Goal: Information Seeking & Learning: Find specific fact

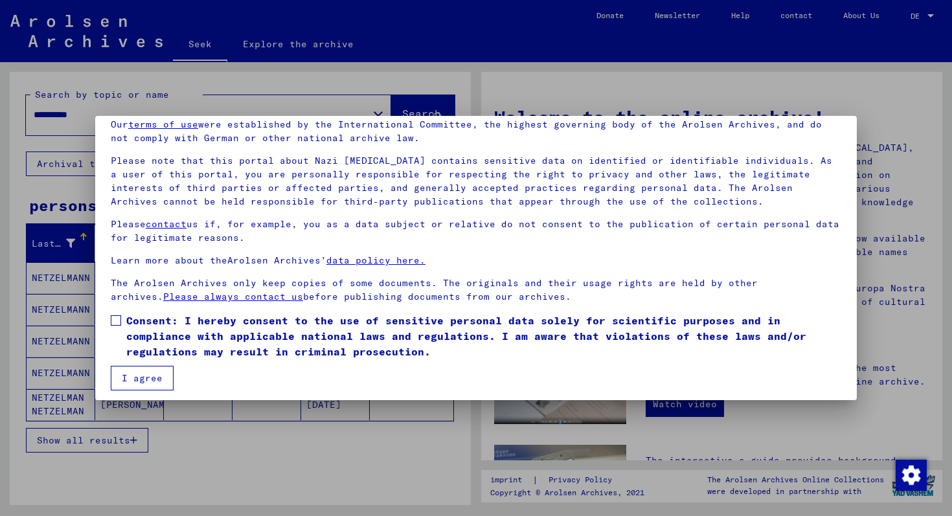
scroll to position [62, 0]
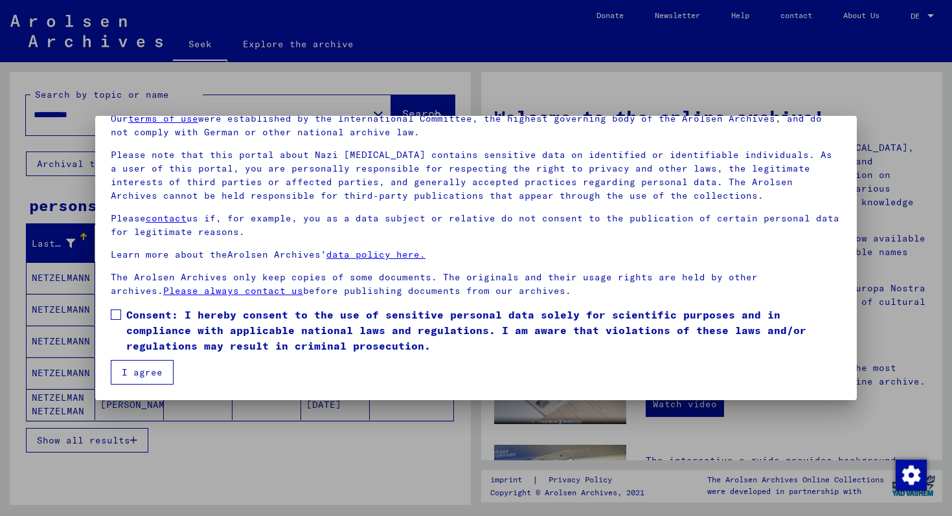
click at [113, 311] on span at bounding box center [116, 315] width 10 height 10
click at [133, 367] on font "I agree" at bounding box center [142, 373] width 41 height 12
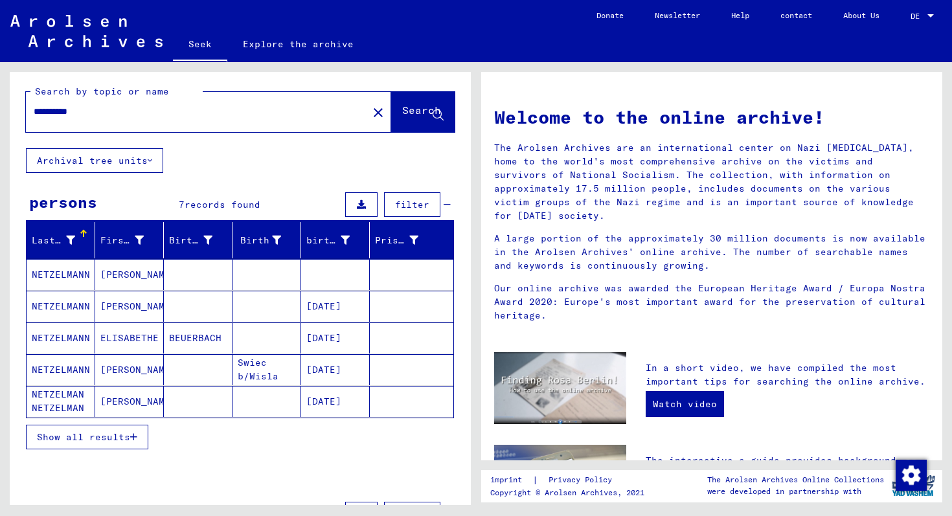
scroll to position [0, 0]
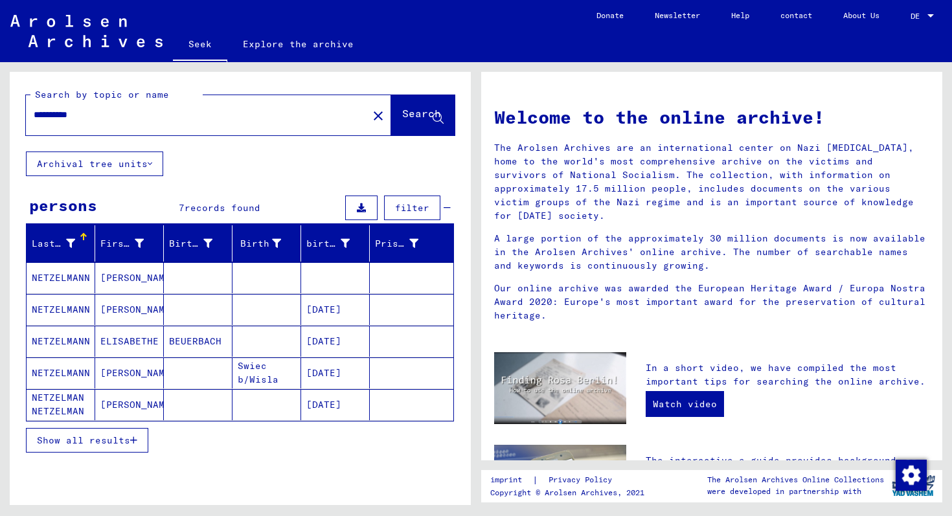
drag, startPoint x: 119, startPoint y: 118, endPoint x: 94, endPoint y: 69, distance: 55.0
click at [94, 69] on div "**********" at bounding box center [238, 283] width 476 height 443
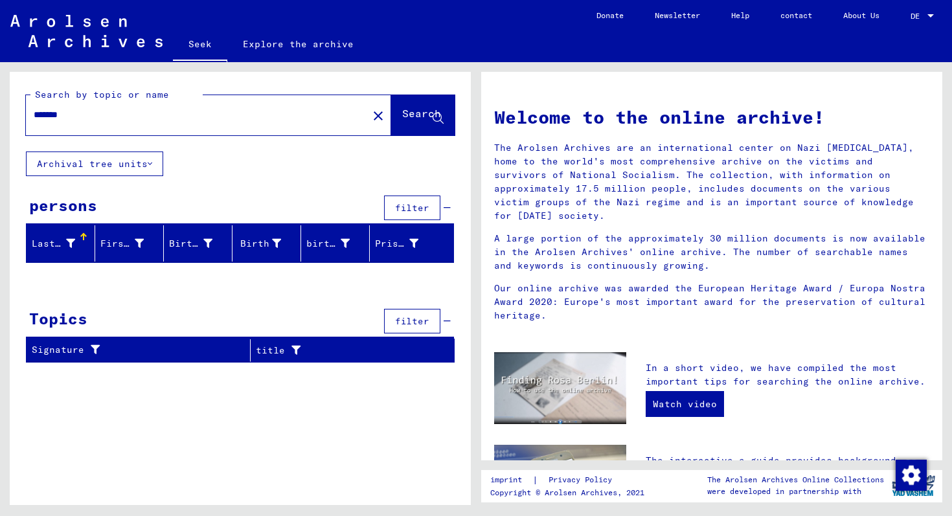
drag, startPoint x: 76, startPoint y: 115, endPoint x: 41, endPoint y: 93, distance: 41.6
click at [41, 93] on div "Search by topic or name ******* close Search" at bounding box center [240, 111] width 429 height 47
type input "**********"
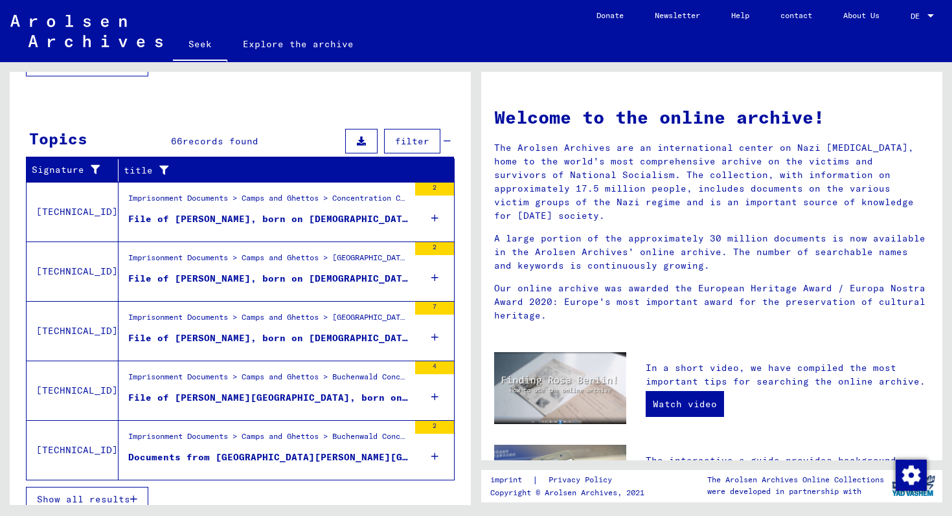
scroll to position [389, 0]
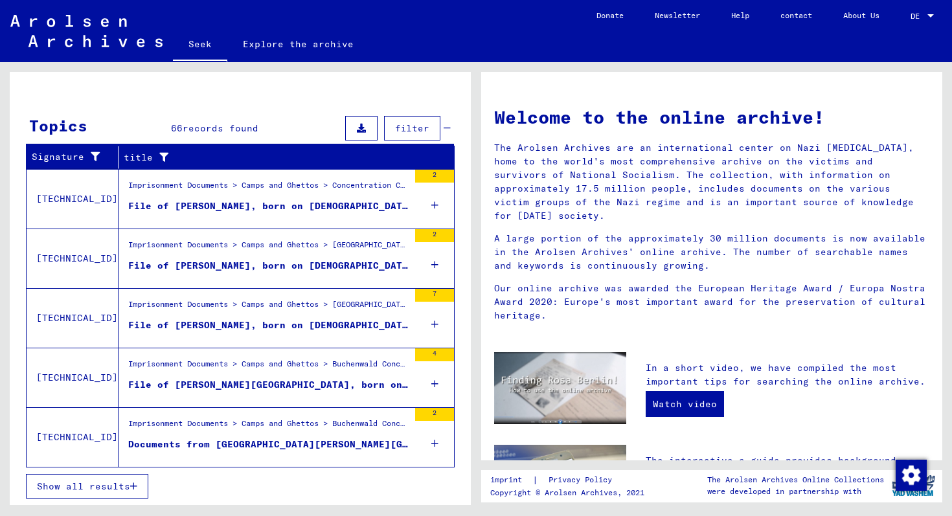
click at [431, 382] on icon at bounding box center [434, 384] width 7 height 45
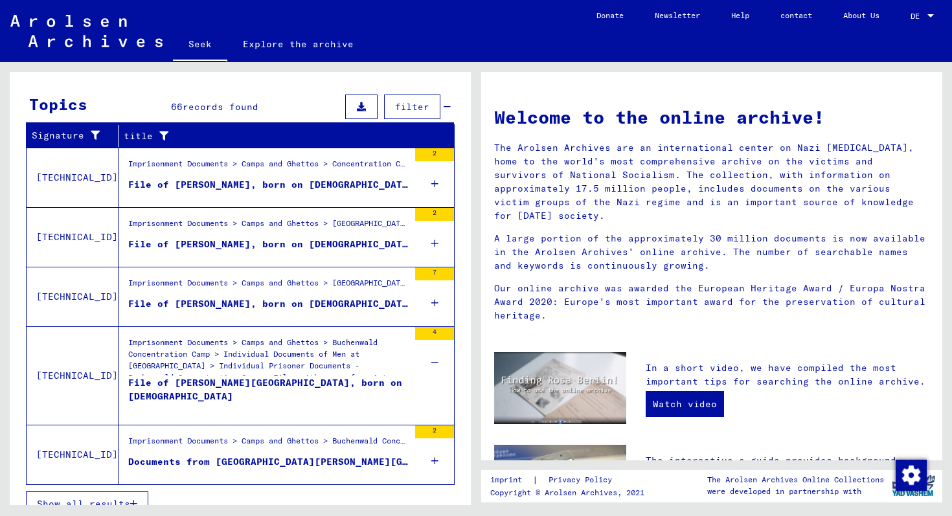
scroll to position [428, 0]
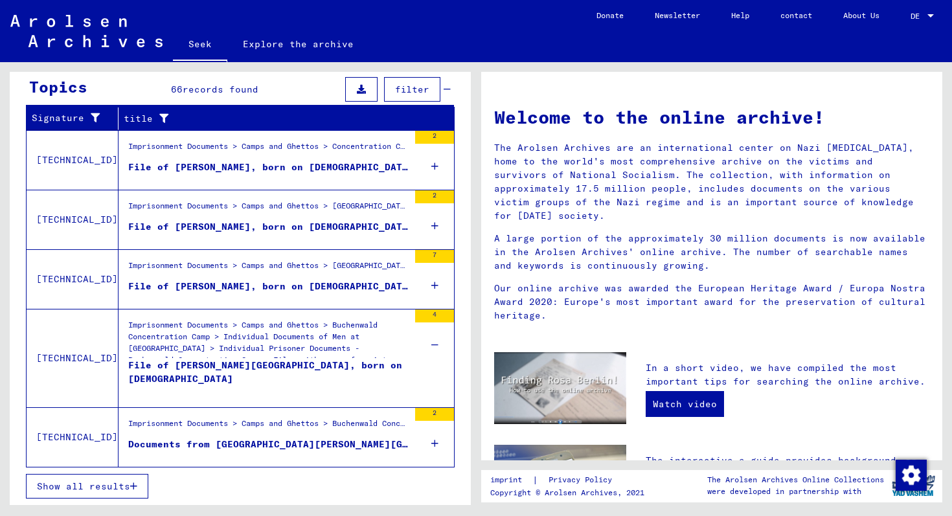
click at [431, 440] on icon at bounding box center [434, 443] width 7 height 45
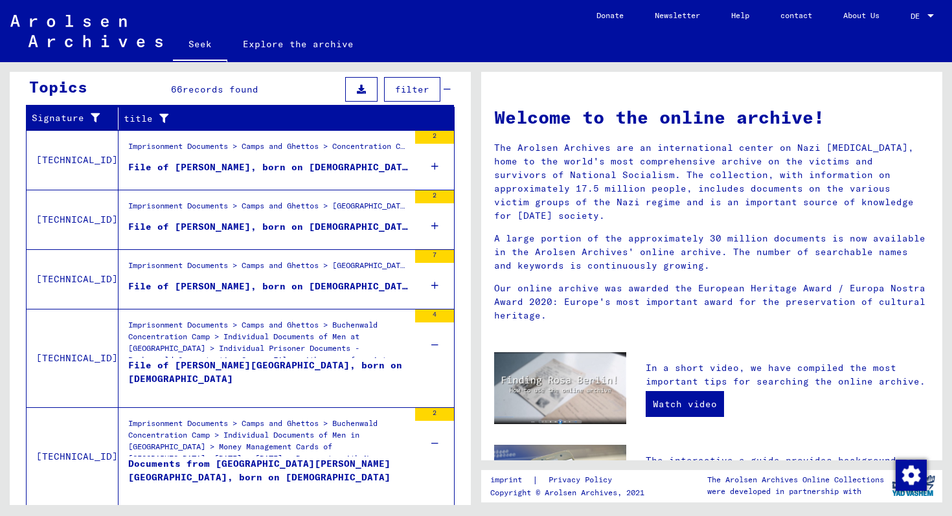
scroll to position [467, 0]
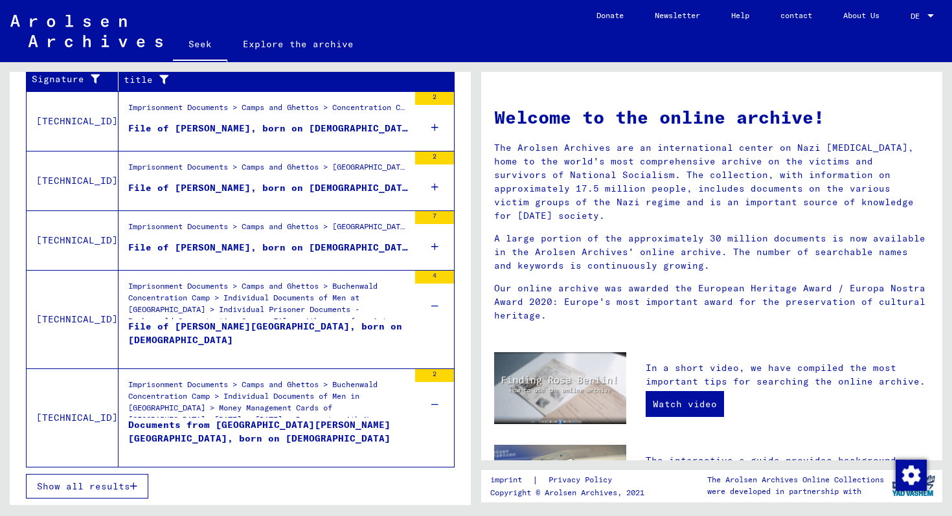
click at [289, 422] on font "Documents from [GEOGRAPHIC_DATA][PERSON_NAME][GEOGRAPHIC_DATA], born on [DEMOGR…" at bounding box center [259, 431] width 262 height 25
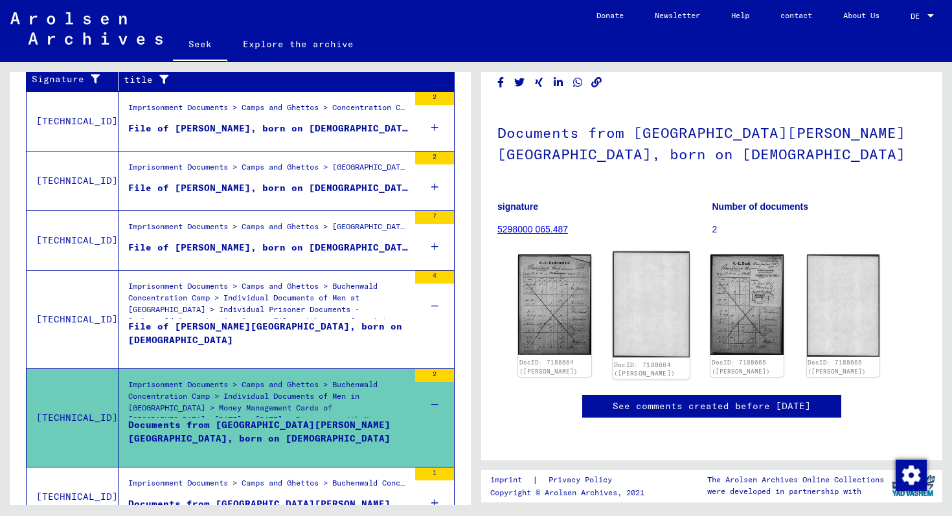
scroll to position [90, 0]
click at [550, 259] on img at bounding box center [554, 304] width 76 height 105
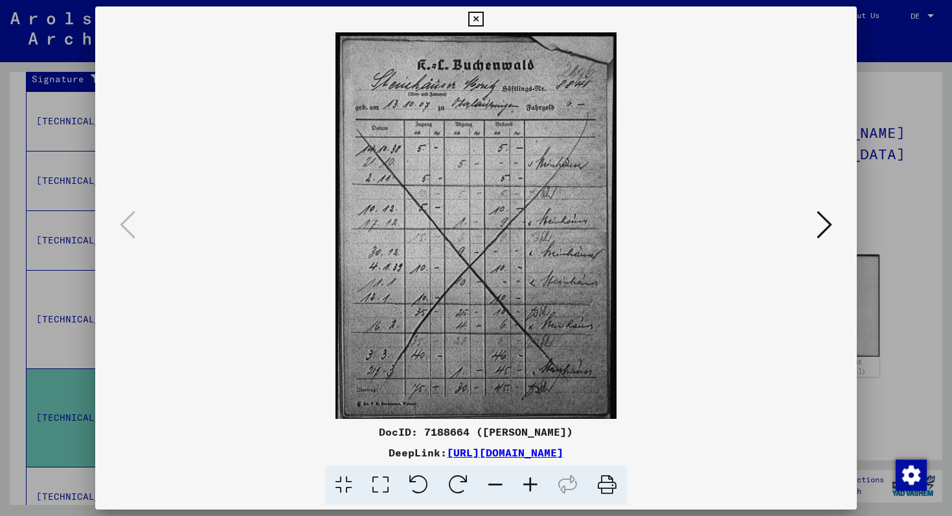
click at [821, 217] on icon at bounding box center [825, 224] width 16 height 31
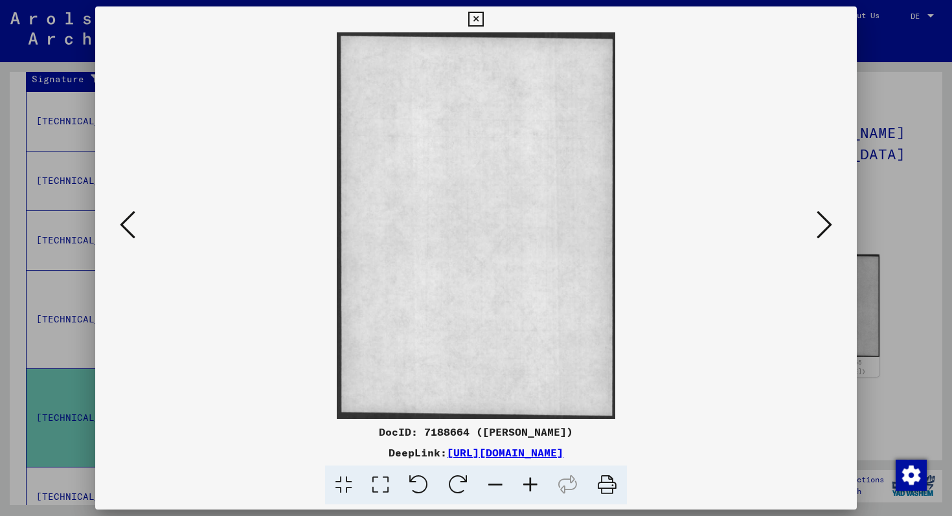
click at [821, 218] on icon at bounding box center [825, 224] width 16 height 31
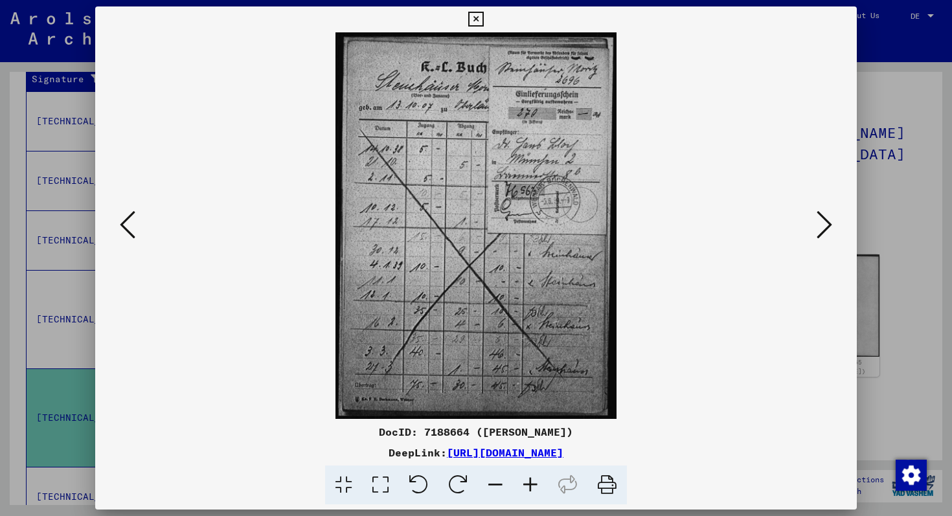
click at [827, 222] on icon at bounding box center [825, 224] width 16 height 31
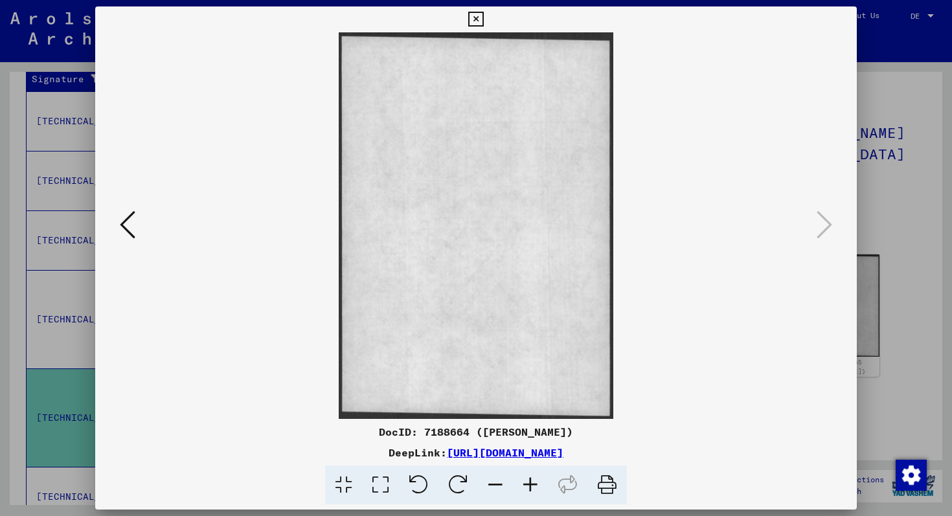
click at [480, 21] on icon at bounding box center [475, 20] width 15 height 16
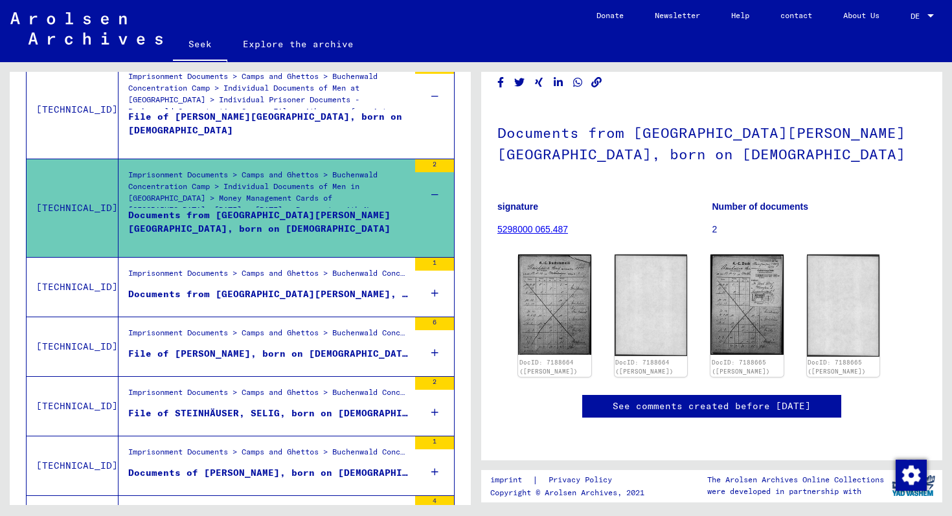
scroll to position [444, 0]
click at [167, 468] on font "Documents of [PERSON_NAME], born on [DEMOGRAPHIC_DATA]" at bounding box center [285, 472] width 315 height 12
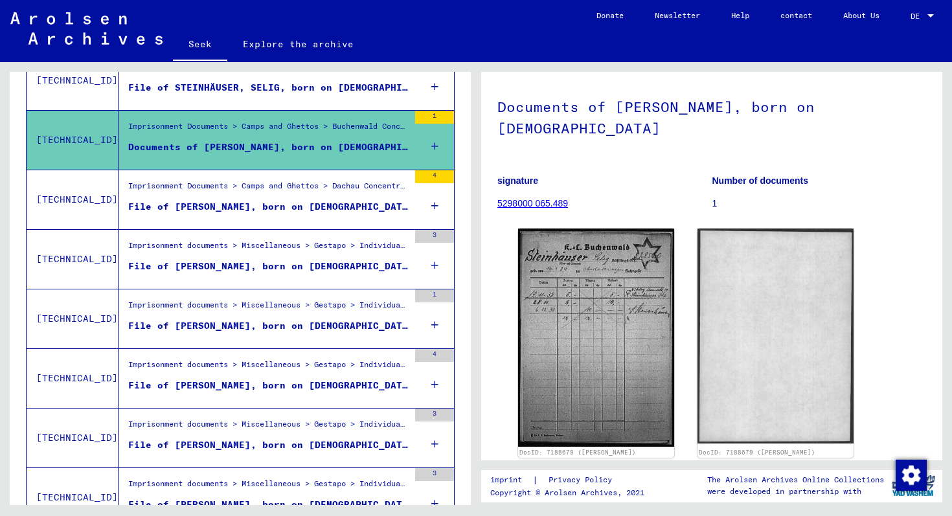
scroll to position [768, 0]
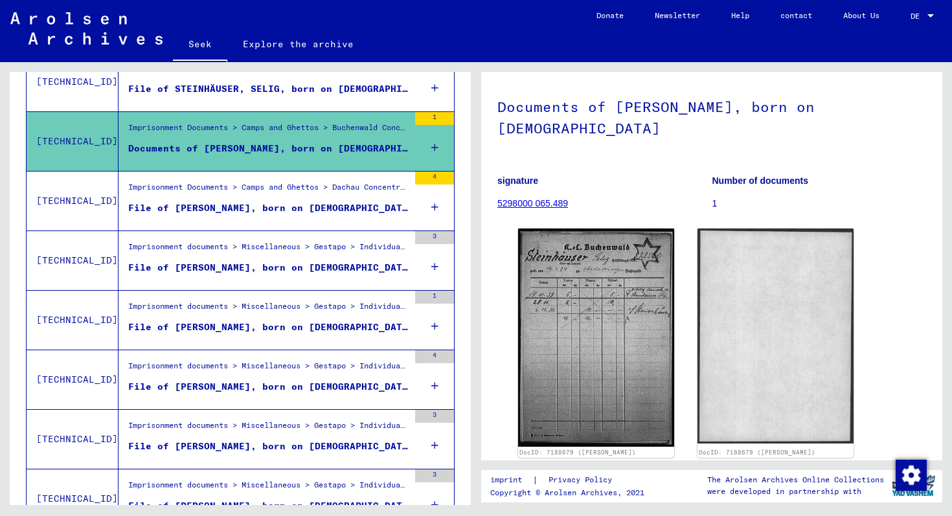
click at [225, 385] on font "File of [PERSON_NAME], born on [DEMOGRAPHIC_DATA]" at bounding box center [271, 387] width 286 height 12
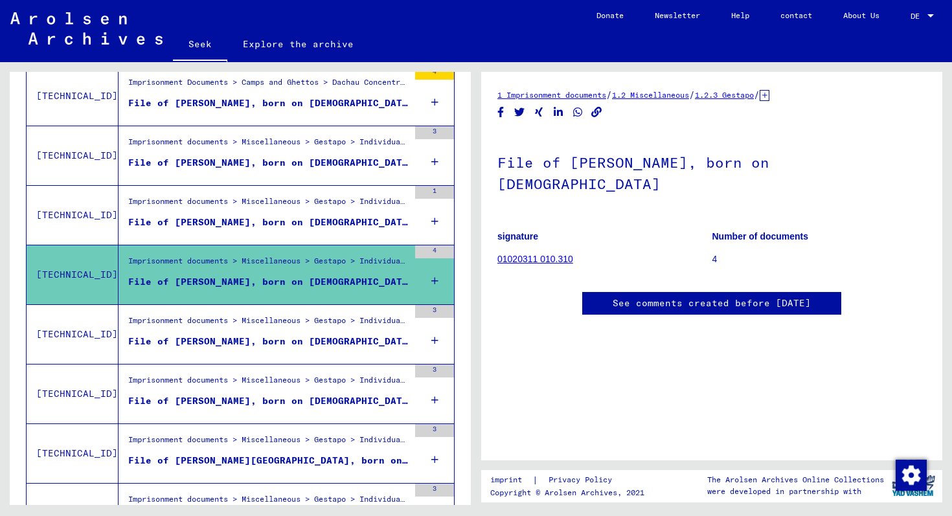
scroll to position [879, 0]
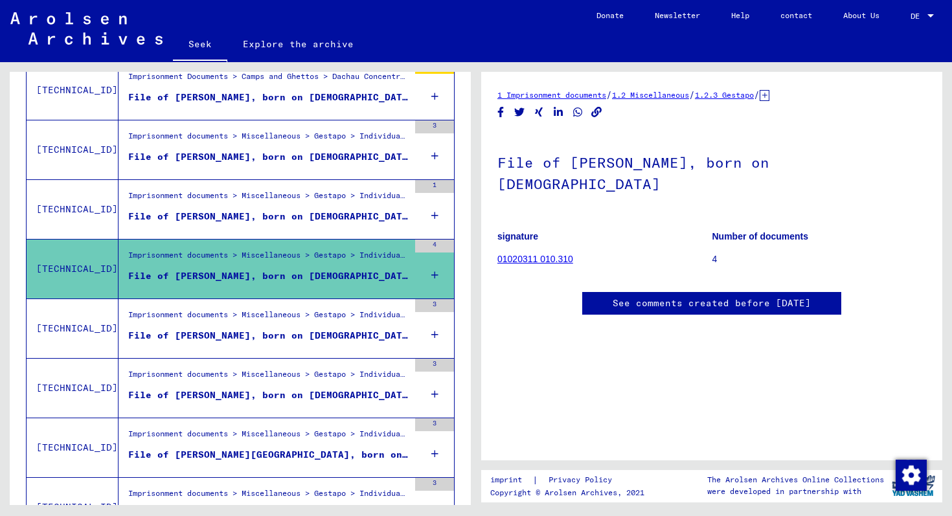
click at [429, 335] on div "3" at bounding box center [434, 328] width 39 height 58
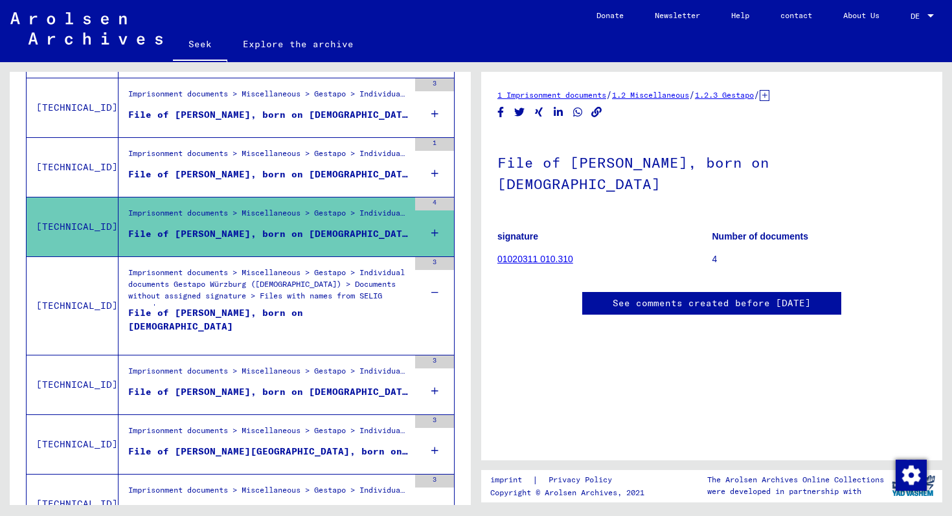
scroll to position [923, 0]
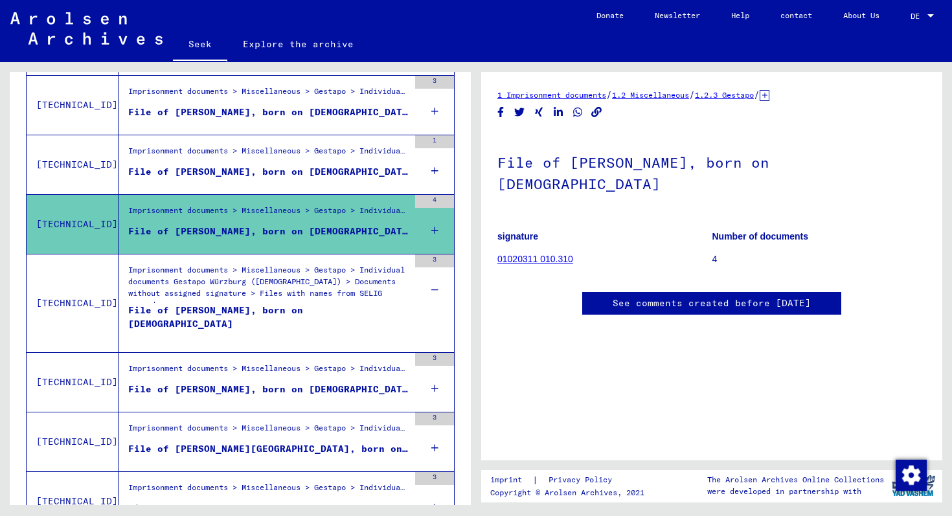
click at [303, 312] on font "File of [PERSON_NAME], born on [DEMOGRAPHIC_DATA]" at bounding box center [215, 316] width 175 height 25
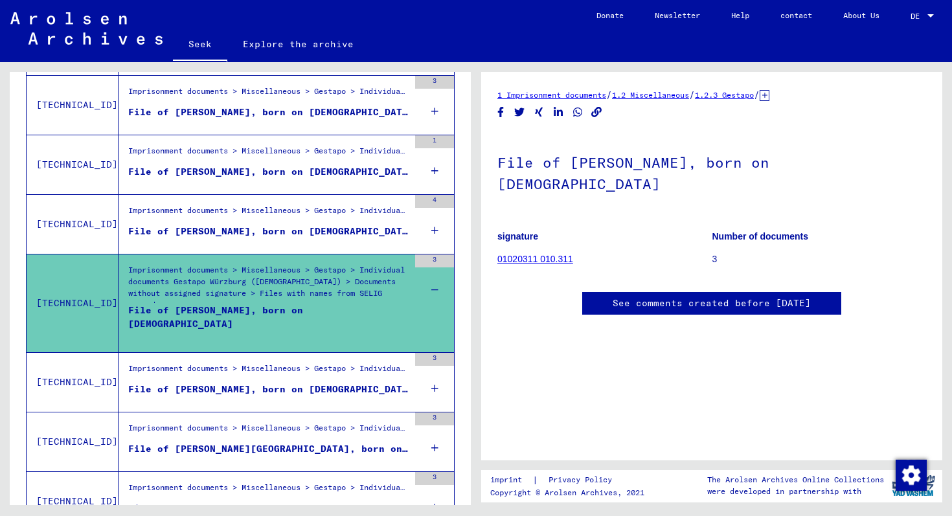
click at [544, 254] on font "01020311 010.311" at bounding box center [536, 259] width 76 height 10
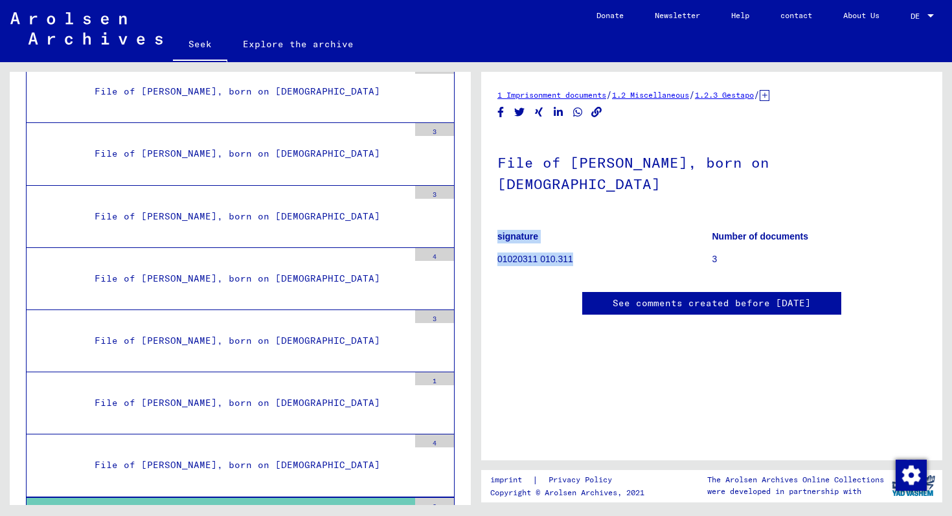
click at [707, 239] on mat-grid-list "signature 01020311 010.311 Number of documents 3" at bounding box center [712, 250] width 429 height 58
click at [529, 253] on p "01020311 010.311" at bounding box center [605, 260] width 214 height 14
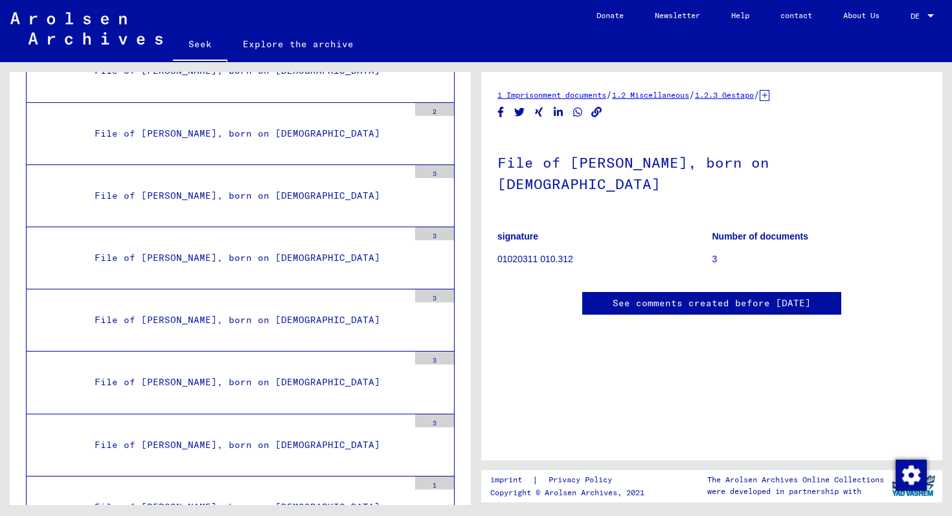
scroll to position [19185, 0]
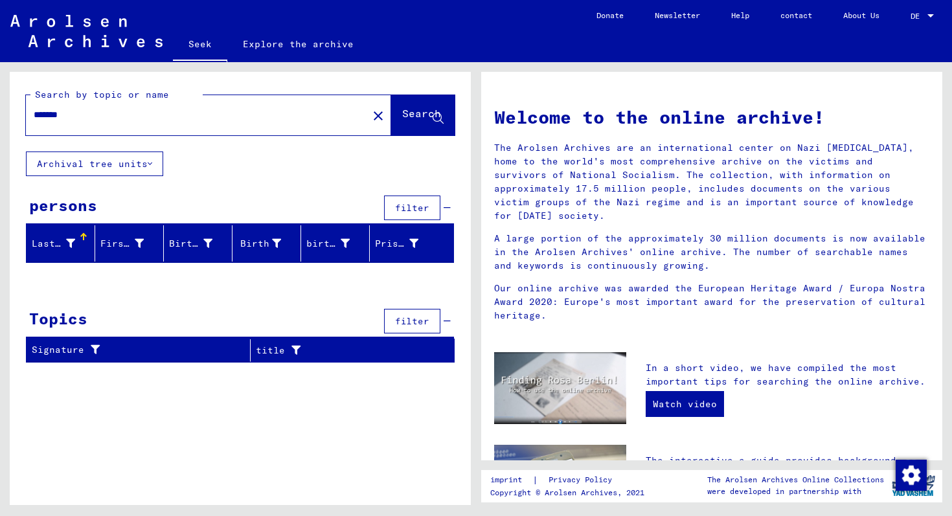
drag, startPoint x: 95, startPoint y: 116, endPoint x: 63, endPoint y: 92, distance: 39.8
click at [63, 92] on div "Search by topic or name ******* close Search" at bounding box center [240, 111] width 429 height 47
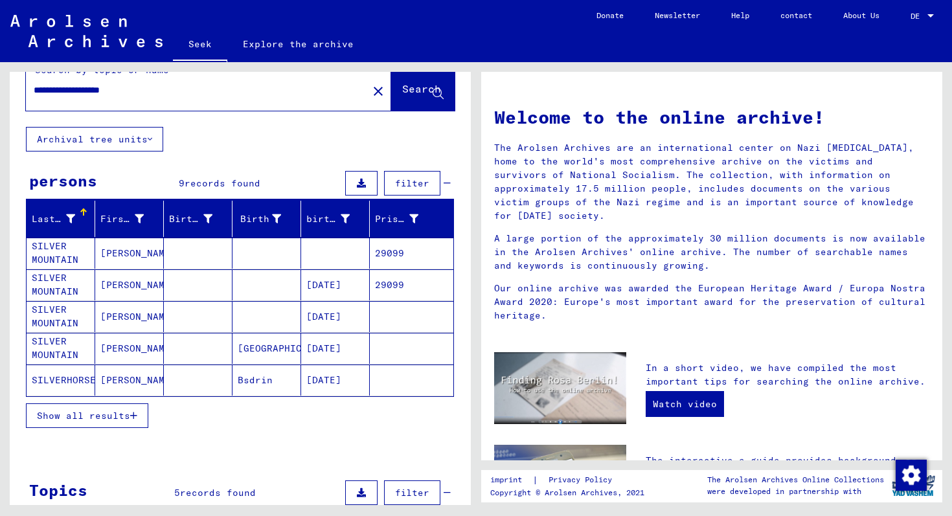
scroll to position [42, 0]
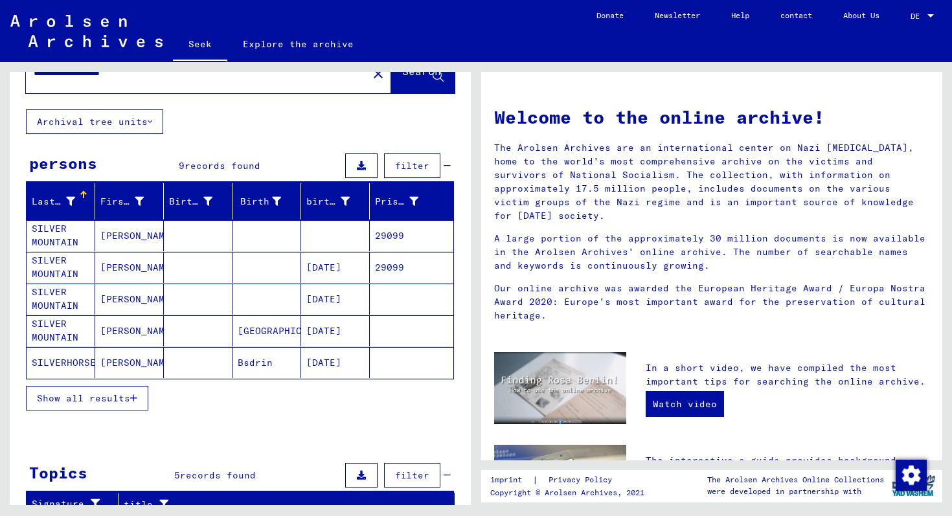
click at [117, 234] on font "[PERSON_NAME]" at bounding box center [138, 236] width 76 height 12
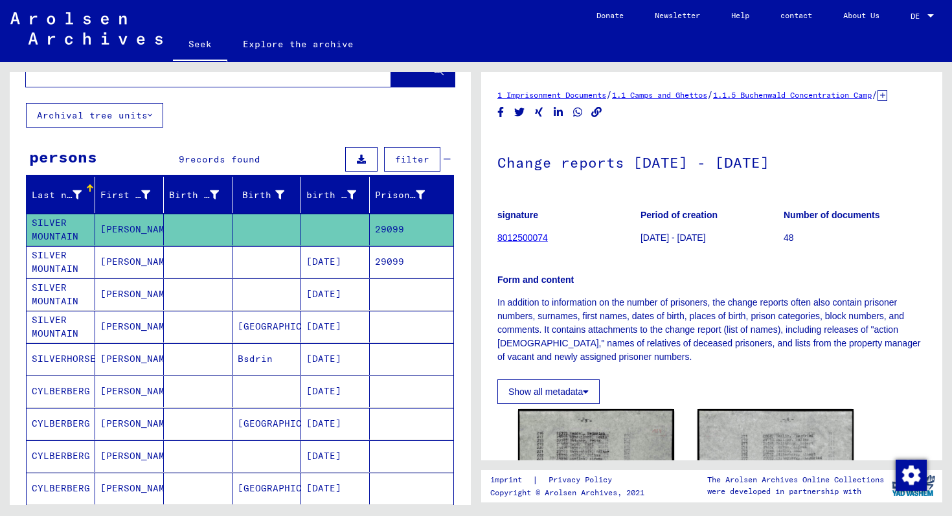
scroll to position [47, 0]
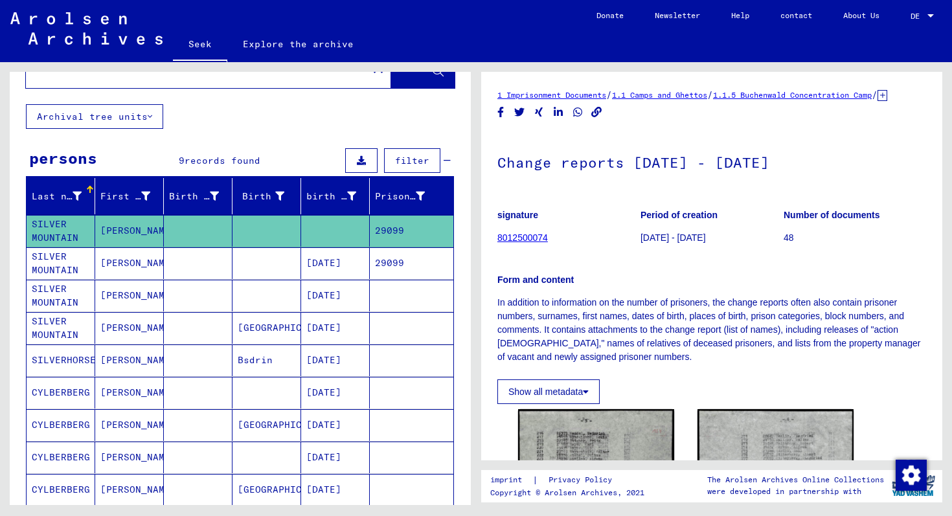
click at [181, 259] on mat-cell at bounding box center [198, 263] width 69 height 32
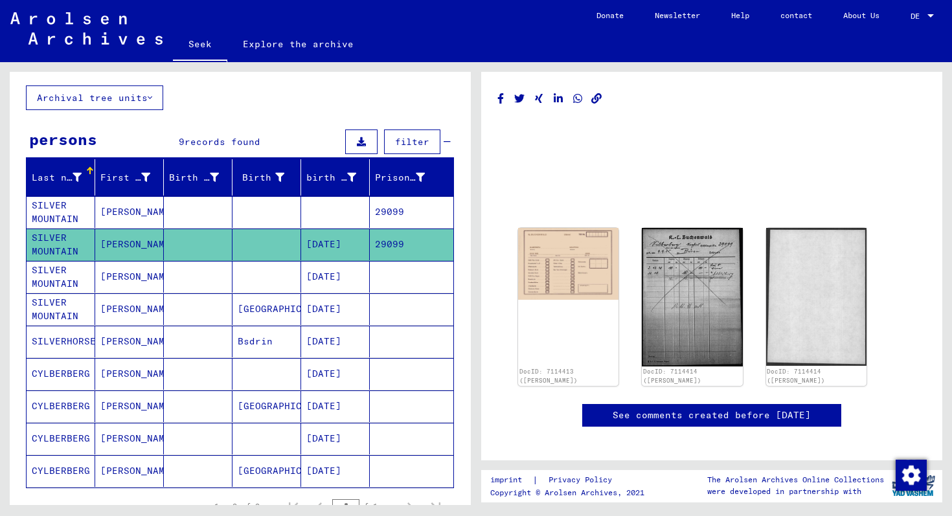
scroll to position [61, 0]
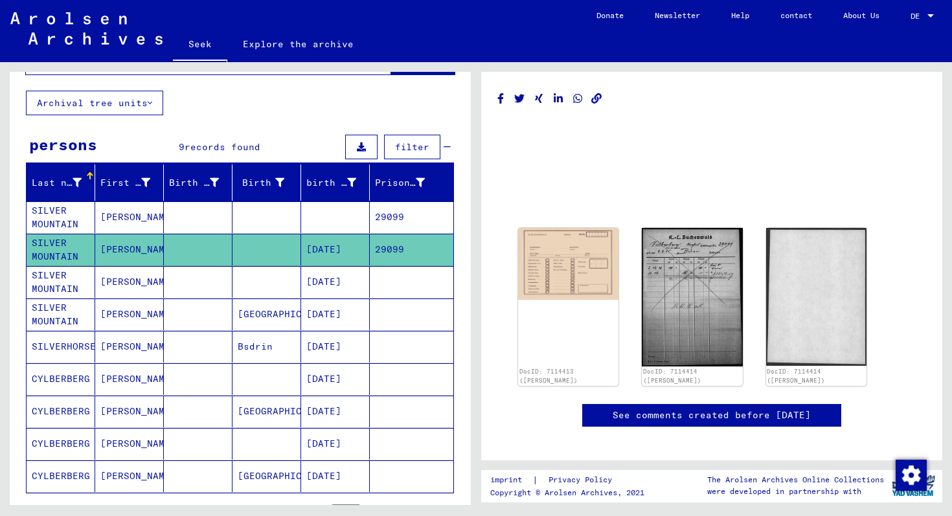
click at [63, 214] on font "SILVER MOUNTAIN" at bounding box center [55, 217] width 47 height 25
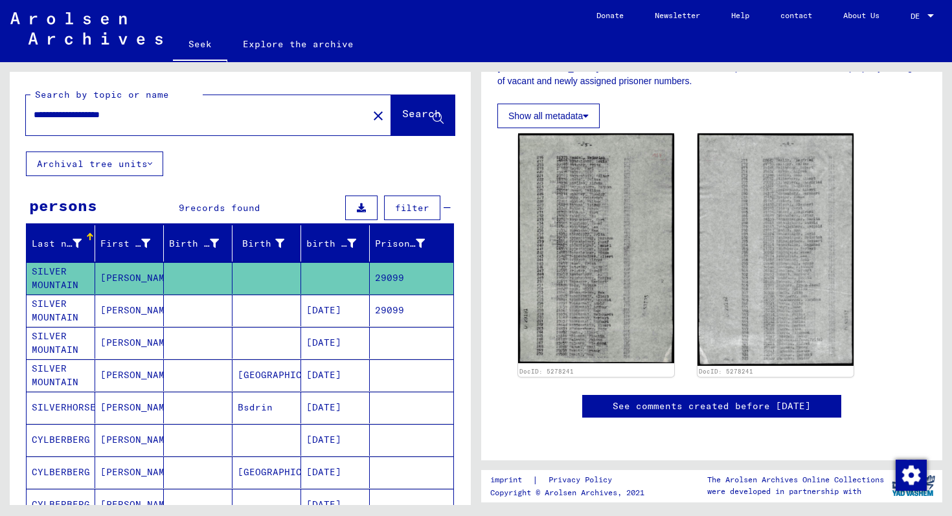
click at [130, 113] on input "**********" at bounding box center [197, 115] width 327 height 14
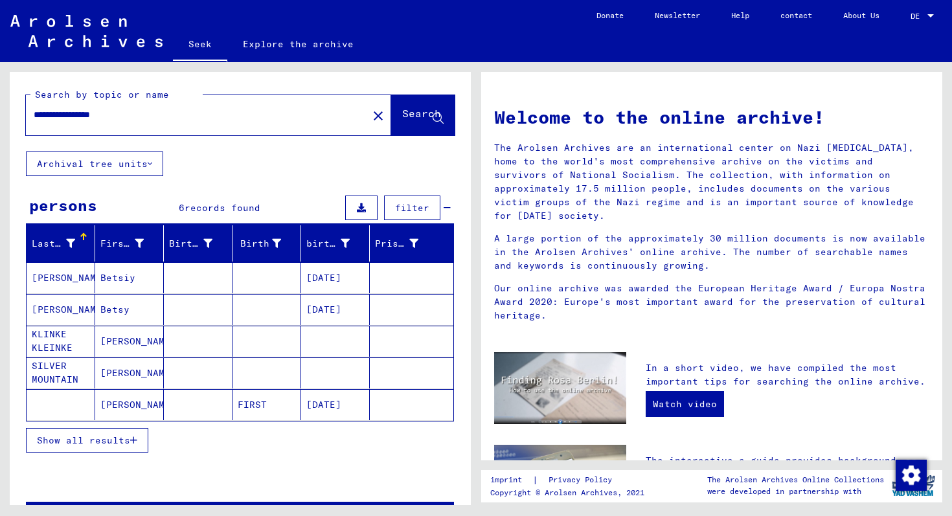
click at [109, 376] on font "[PERSON_NAME]" at bounding box center [138, 373] width 76 height 12
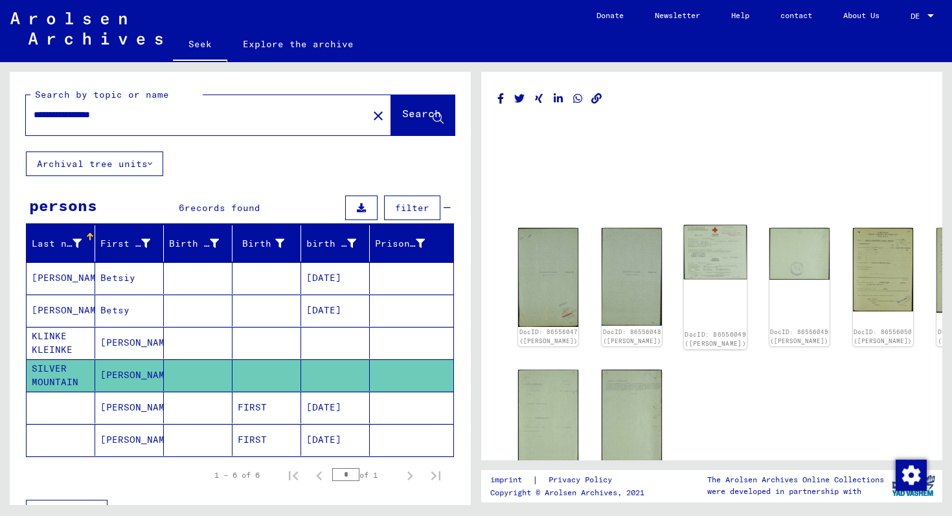
click at [684, 251] on img at bounding box center [715, 252] width 63 height 54
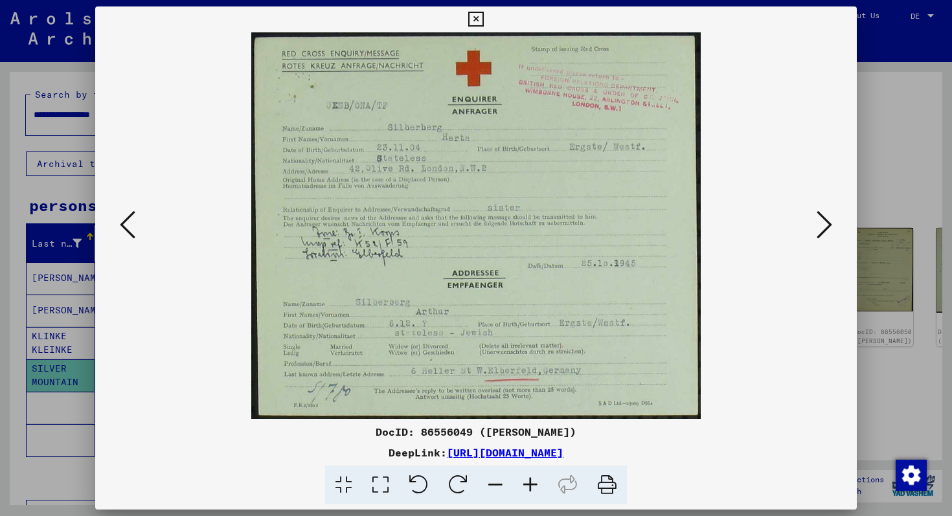
drag, startPoint x: 584, startPoint y: 369, endPoint x: 493, endPoint y: 370, distance: 91.4
click at [493, 371] on img at bounding box center [476, 225] width 674 height 387
click at [829, 229] on icon at bounding box center [825, 224] width 16 height 31
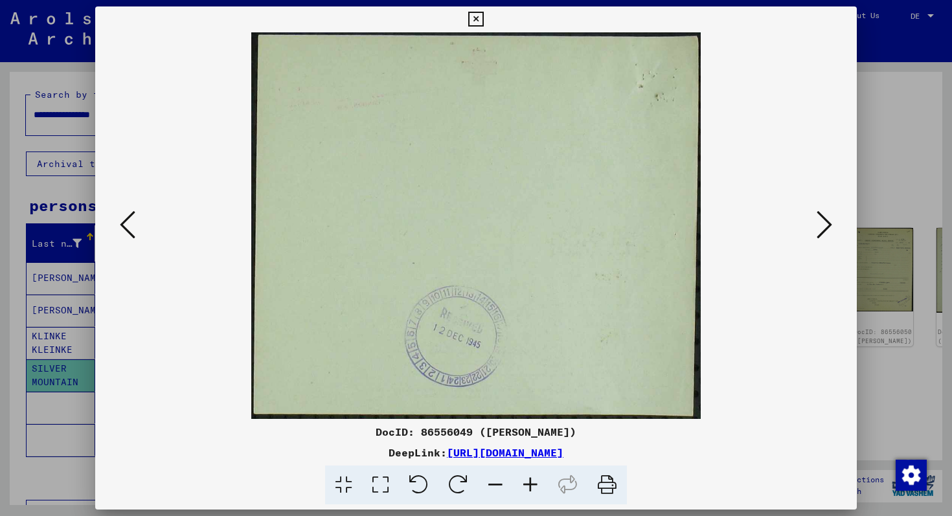
click at [829, 229] on icon at bounding box center [825, 224] width 16 height 31
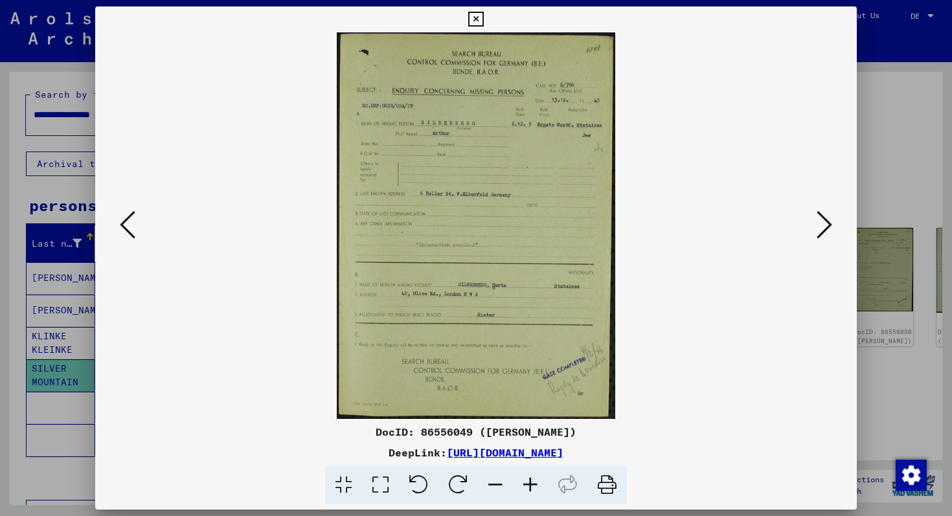
click at [827, 229] on icon at bounding box center [825, 224] width 16 height 31
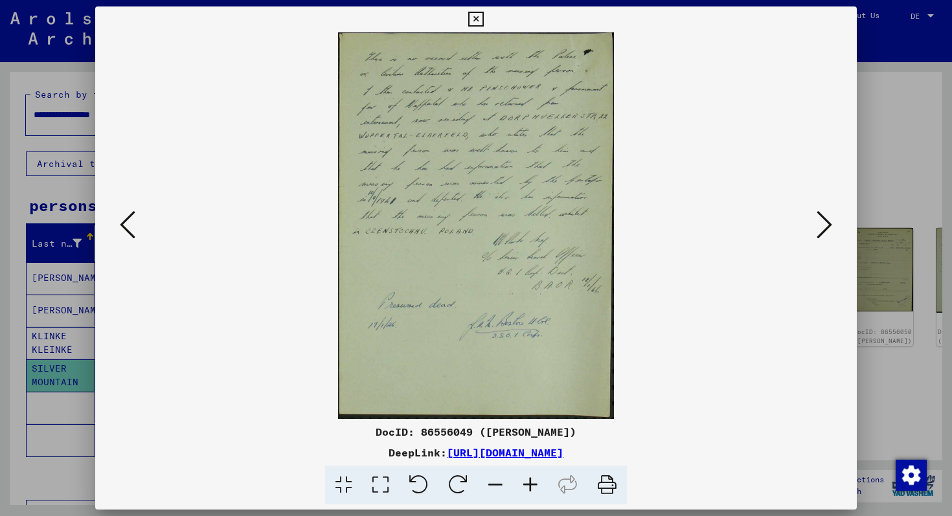
click at [527, 483] on icon at bounding box center [530, 486] width 35 height 40
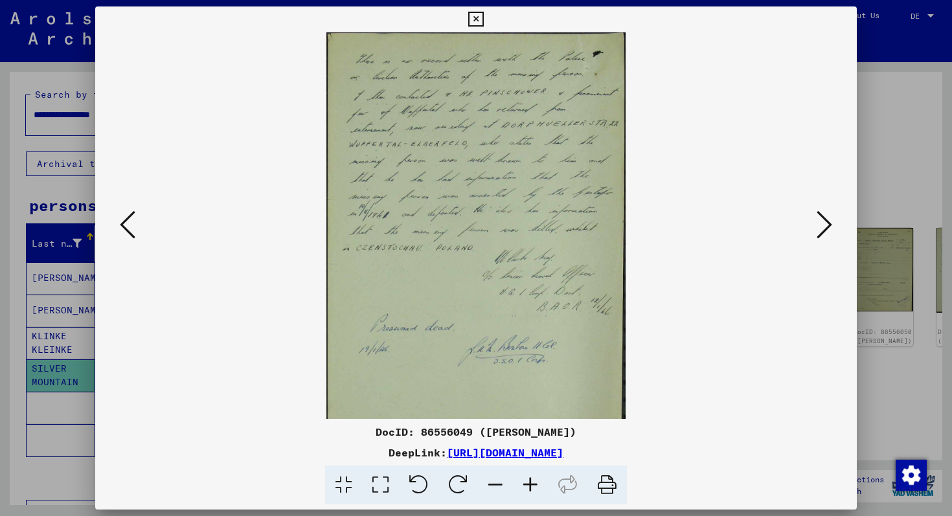
click at [527, 483] on icon at bounding box center [530, 486] width 35 height 40
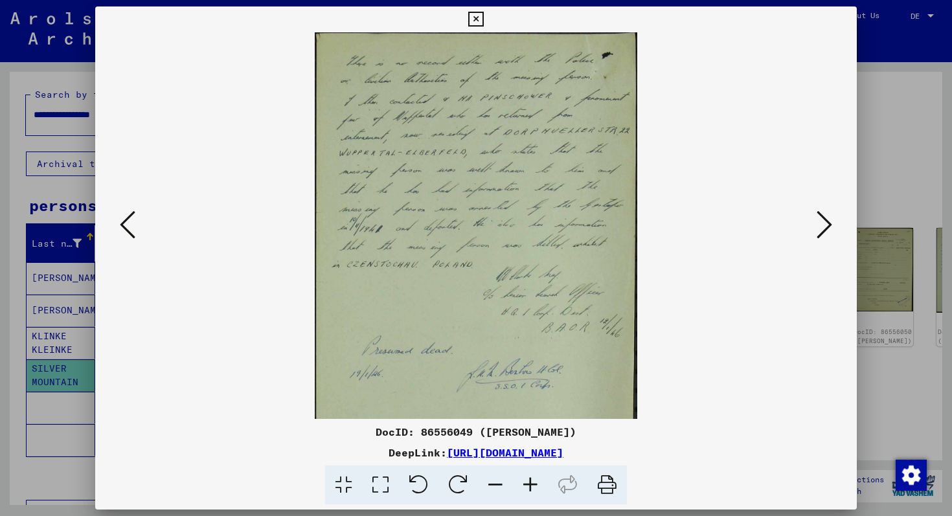
click at [527, 483] on icon at bounding box center [530, 486] width 35 height 40
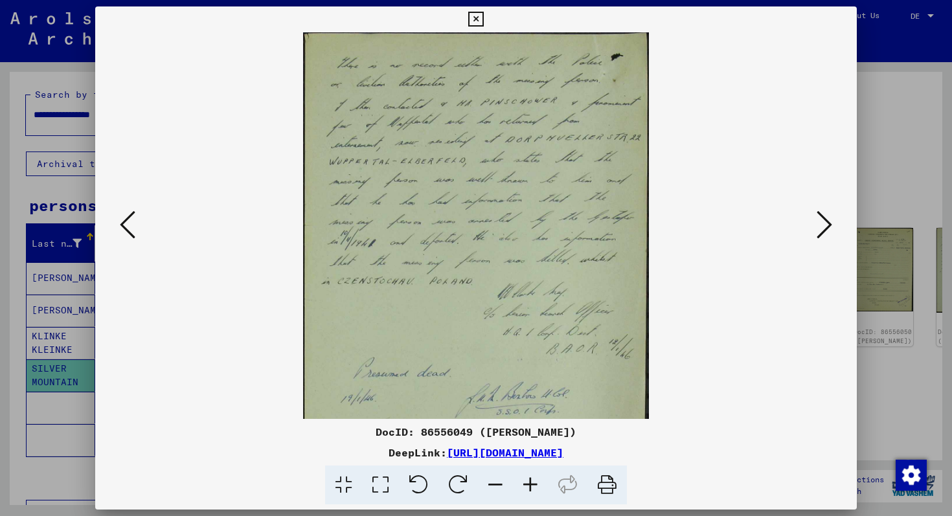
click at [527, 483] on icon at bounding box center [530, 486] width 35 height 40
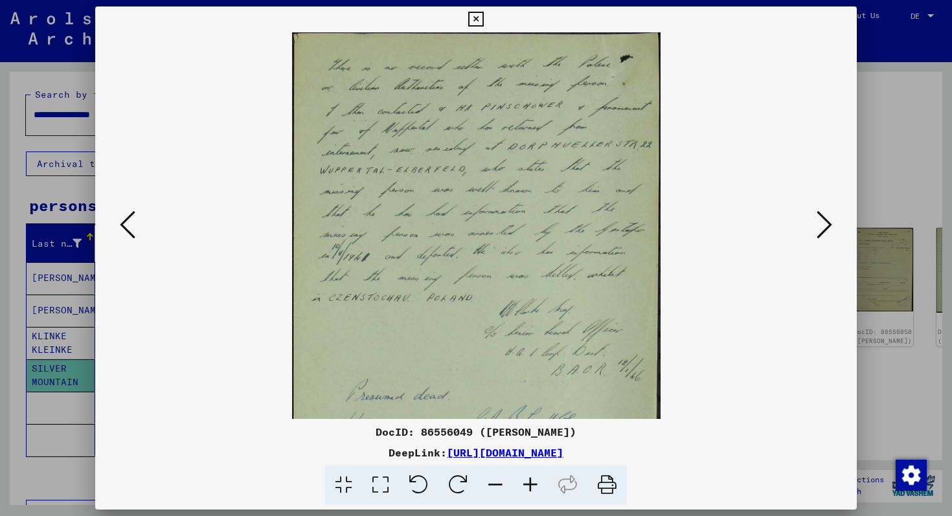
click at [527, 483] on icon at bounding box center [530, 486] width 35 height 40
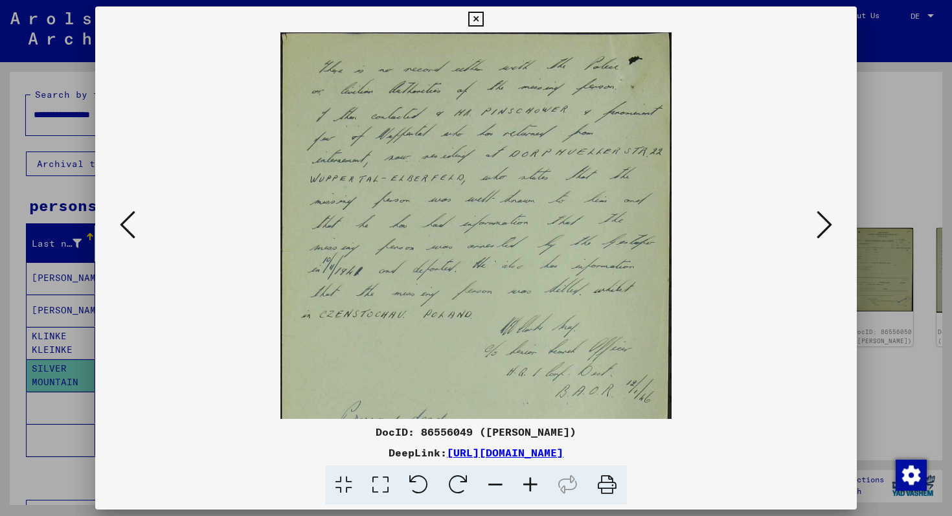
click at [527, 483] on icon at bounding box center [530, 486] width 35 height 40
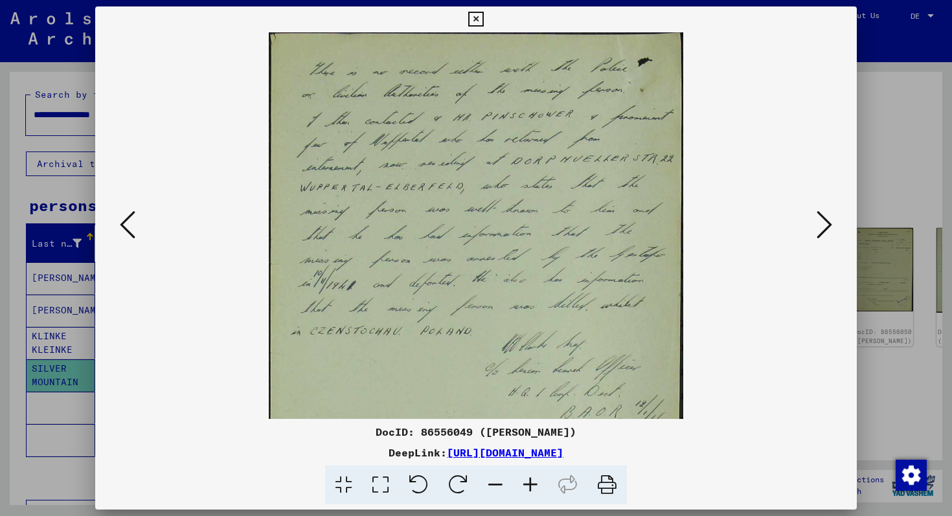
click at [527, 483] on icon at bounding box center [530, 486] width 35 height 40
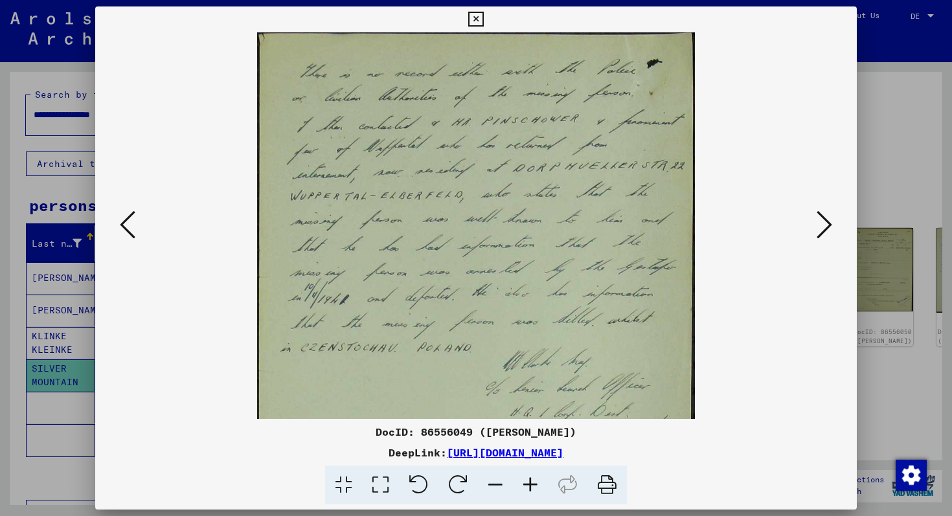
click at [527, 483] on icon at bounding box center [530, 486] width 35 height 40
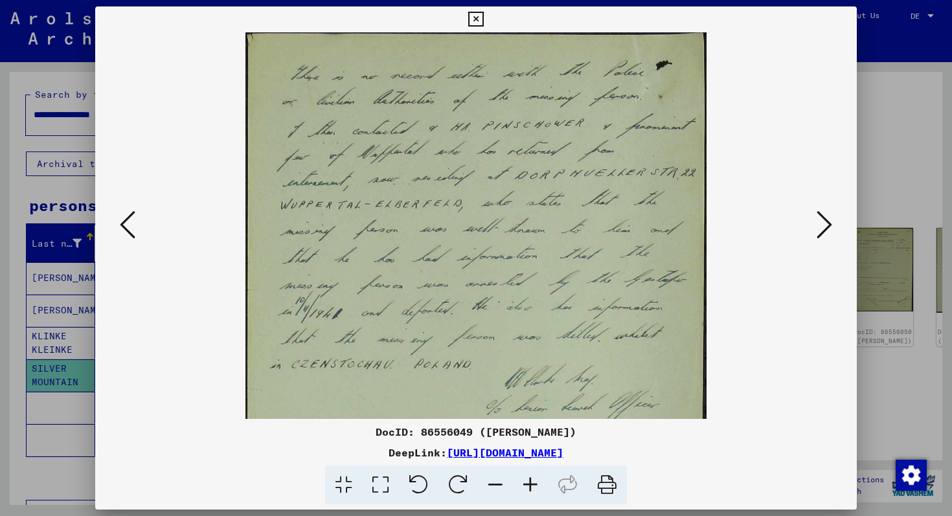
click at [527, 483] on icon at bounding box center [530, 486] width 35 height 40
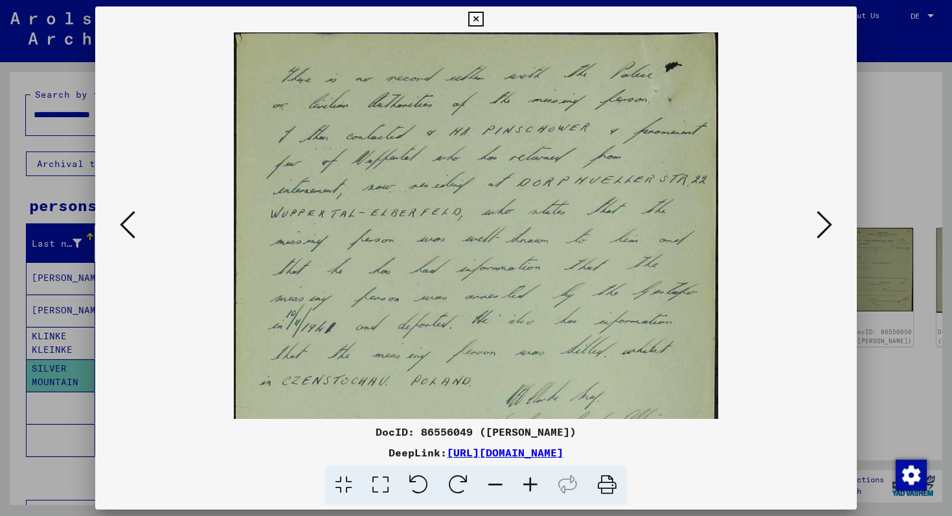
click at [826, 227] on icon at bounding box center [825, 224] width 16 height 31
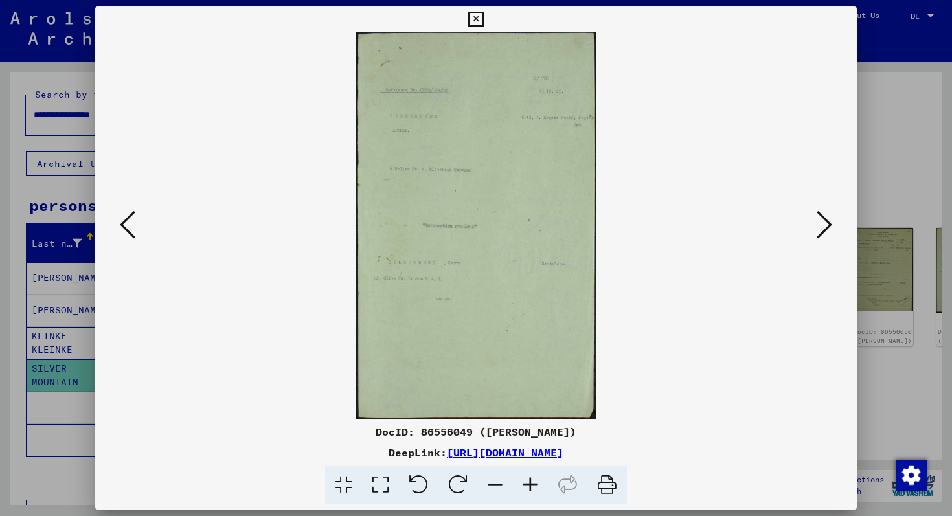
click at [826, 227] on icon at bounding box center [825, 224] width 16 height 31
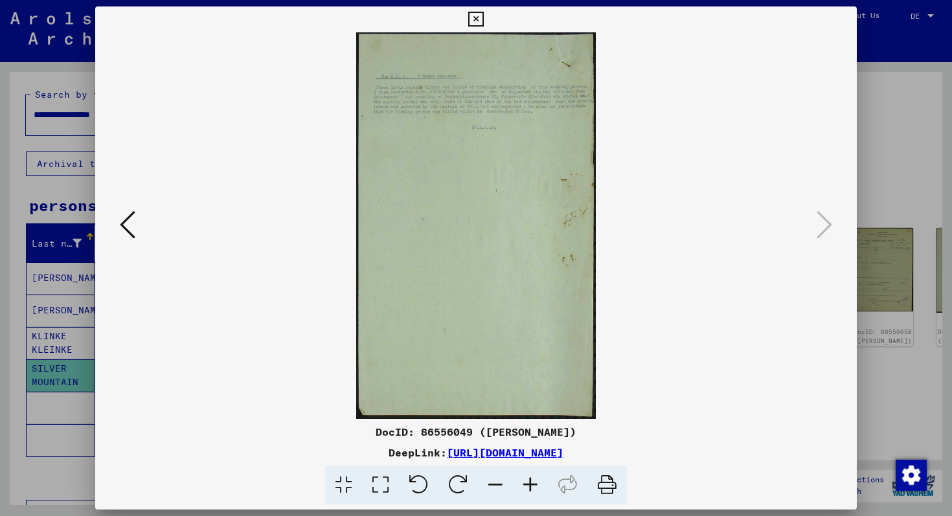
click at [126, 229] on icon at bounding box center [128, 224] width 16 height 31
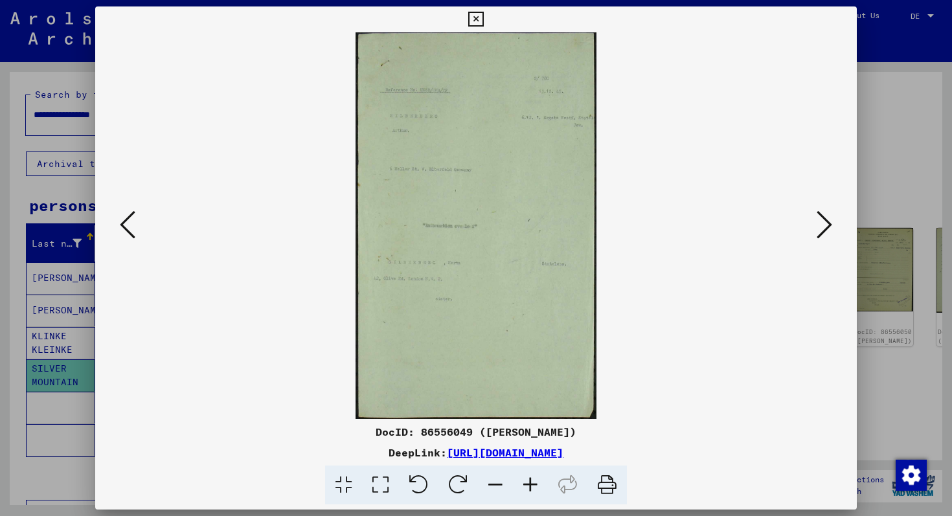
click at [126, 229] on icon at bounding box center [128, 224] width 16 height 31
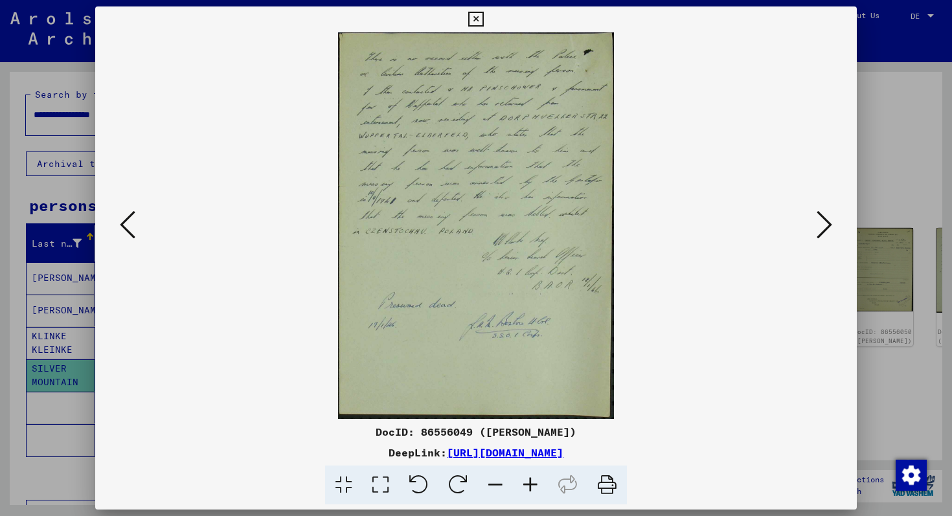
click at [126, 229] on icon at bounding box center [128, 224] width 16 height 31
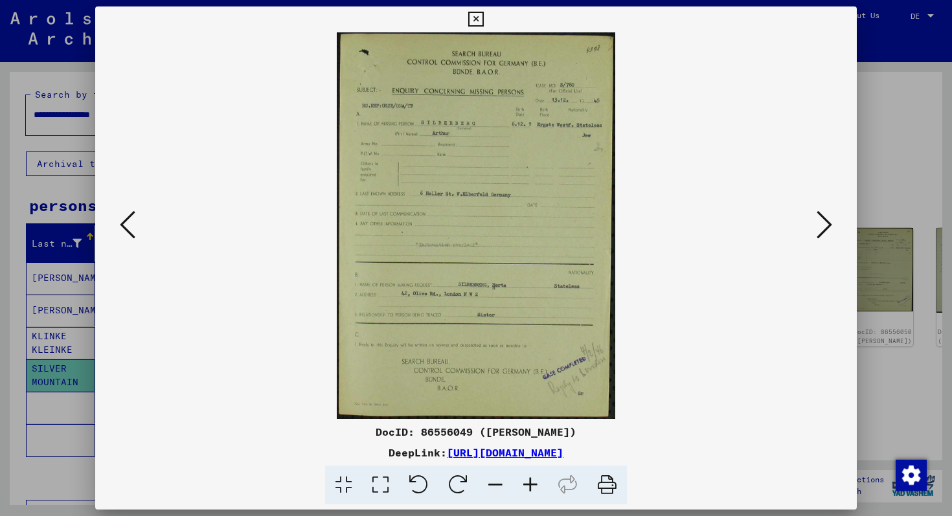
click at [126, 229] on icon at bounding box center [128, 224] width 16 height 31
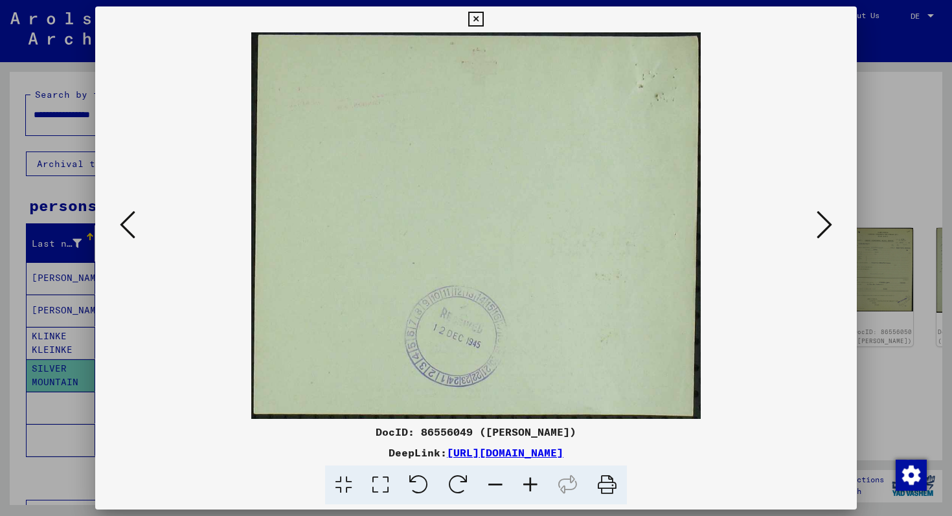
click at [126, 229] on icon at bounding box center [128, 224] width 16 height 31
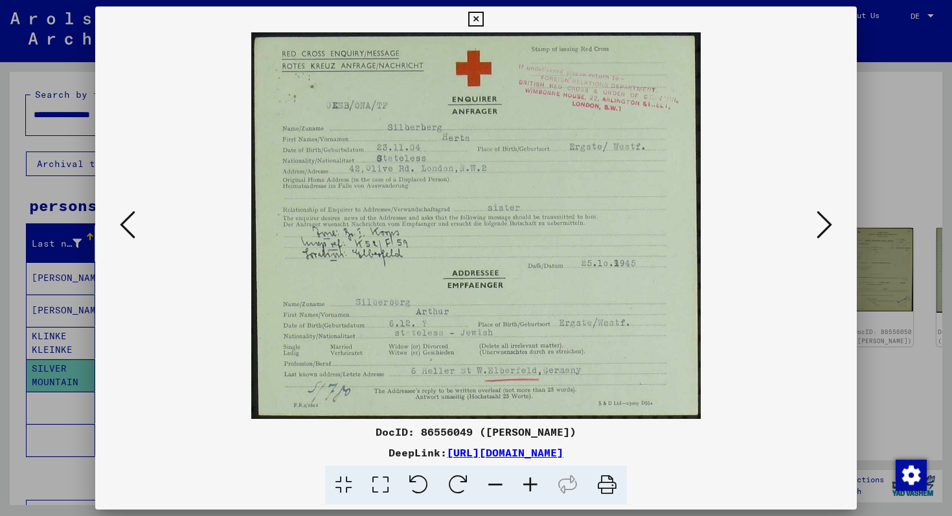
click at [125, 227] on icon at bounding box center [128, 224] width 16 height 31
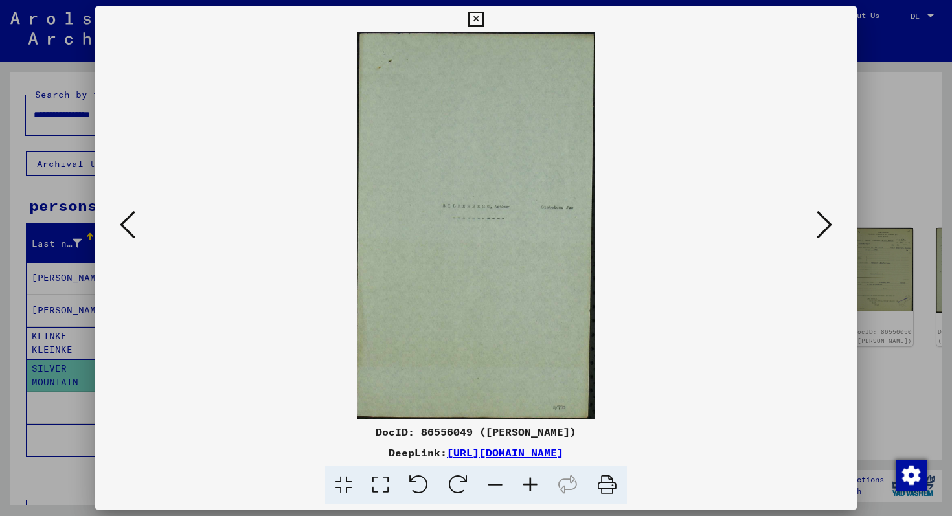
click at [125, 227] on icon at bounding box center [128, 224] width 16 height 31
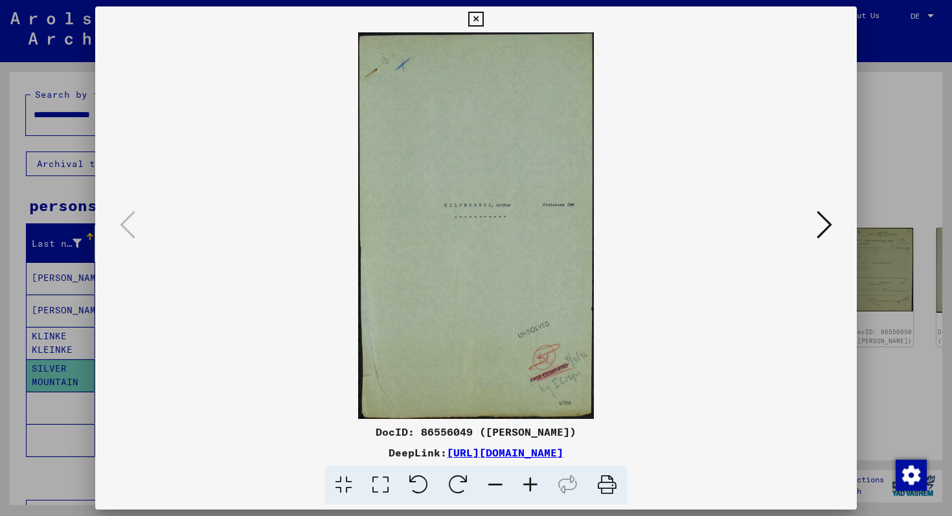
click at [474, 19] on icon at bounding box center [475, 20] width 15 height 16
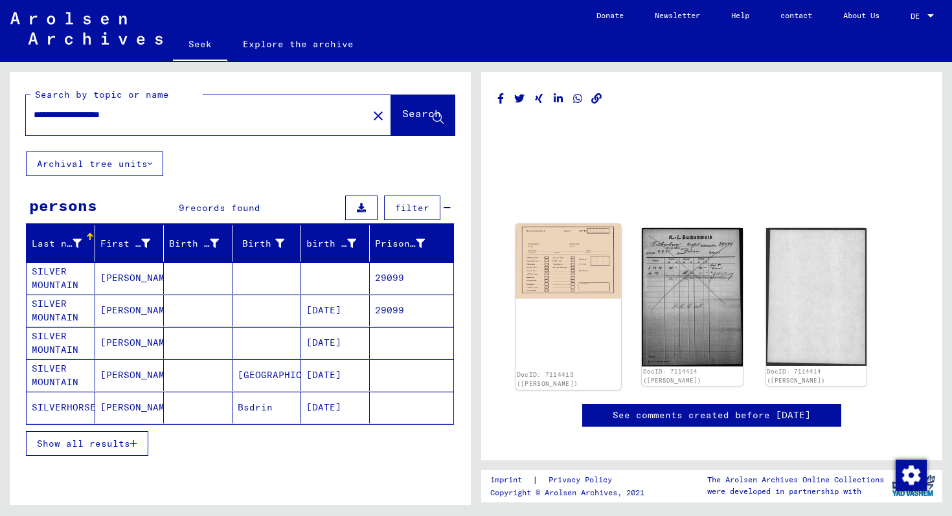
click at [557, 264] on img at bounding box center [569, 261] width 106 height 75
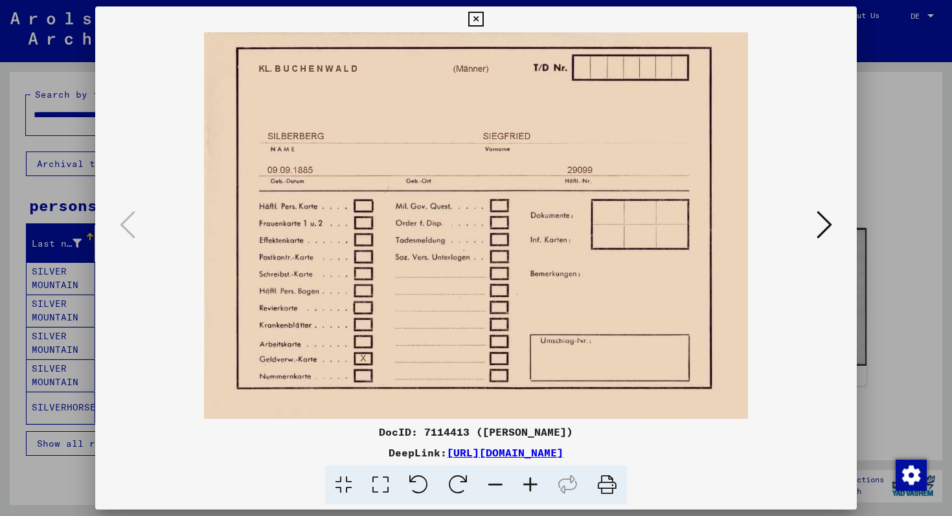
click at [812, 227] on img at bounding box center [476, 225] width 674 height 387
click at [830, 218] on icon at bounding box center [825, 224] width 16 height 31
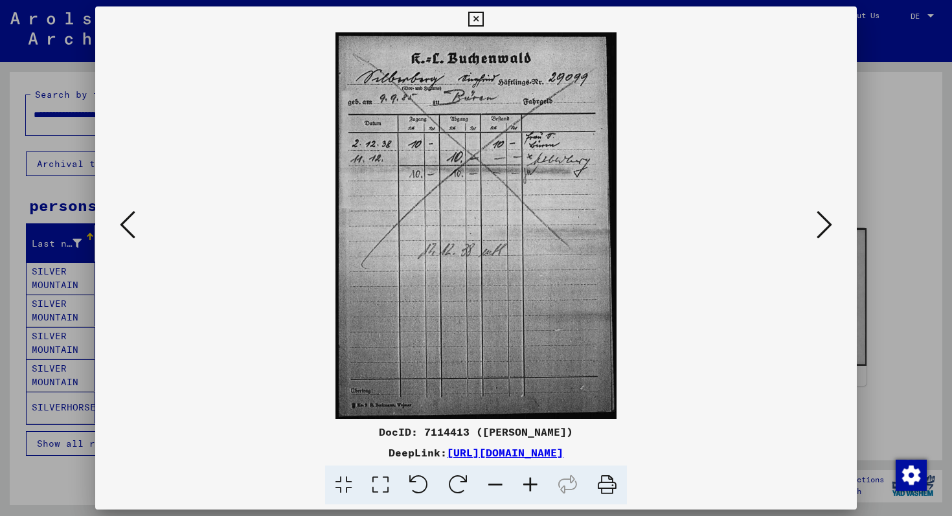
click at [830, 218] on icon at bounding box center [825, 224] width 16 height 31
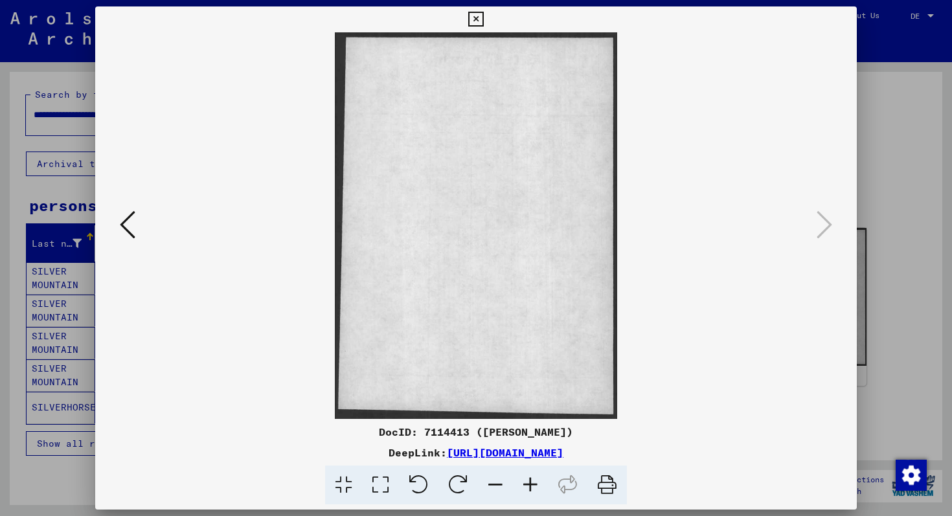
click at [479, 16] on icon at bounding box center [475, 20] width 15 height 16
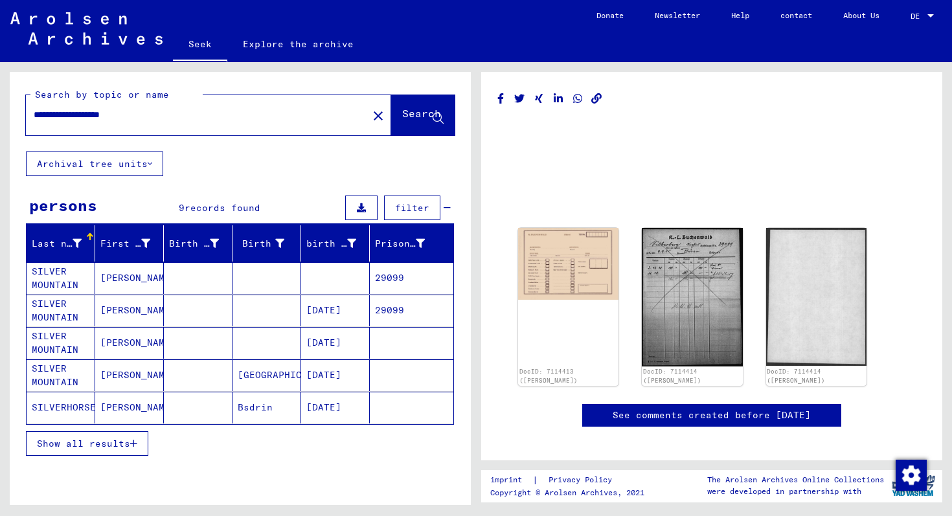
click at [63, 119] on input "**********" at bounding box center [197, 115] width 327 height 14
click at [120, 122] on div "**********" at bounding box center [193, 114] width 334 height 29
click at [121, 119] on input "**********" at bounding box center [197, 115] width 327 height 14
type input "**********"
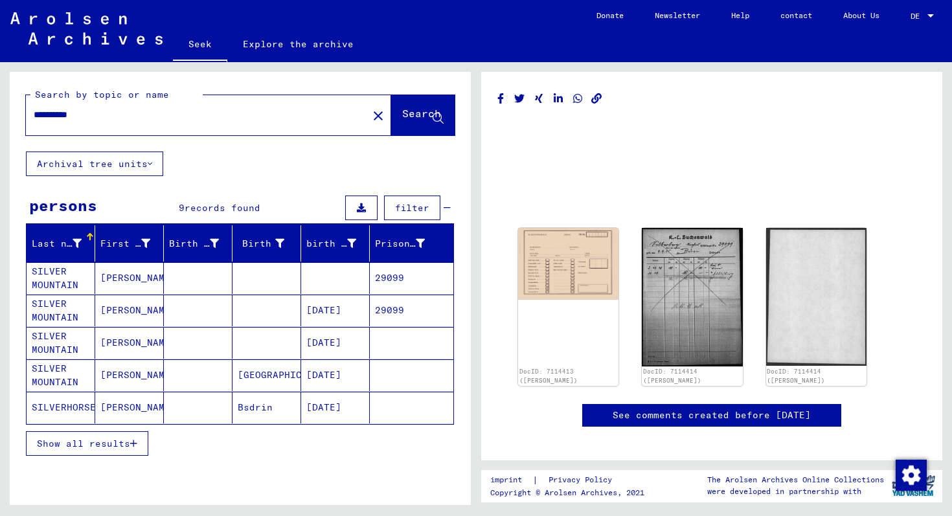
click at [402, 112] on font "Search" at bounding box center [421, 113] width 39 height 13
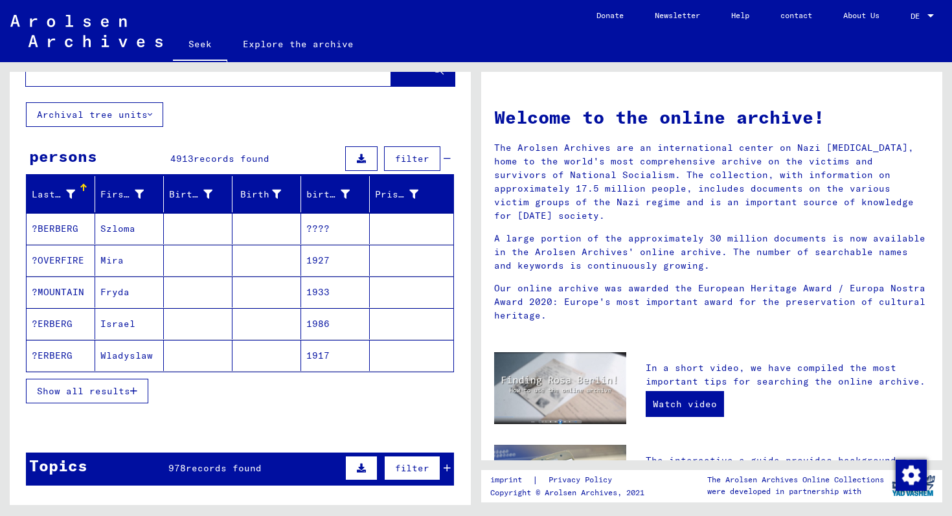
scroll to position [51, 0]
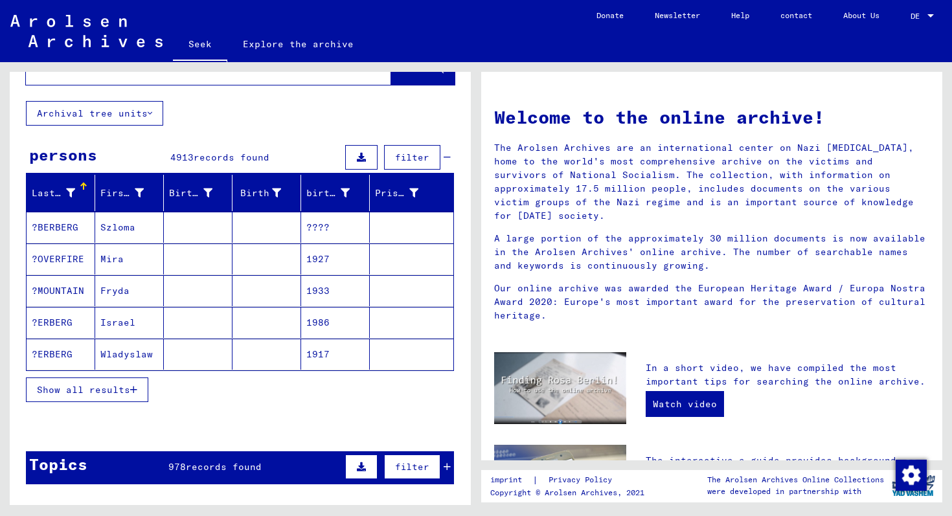
click at [113, 384] on font "Show all results" at bounding box center [83, 390] width 93 height 12
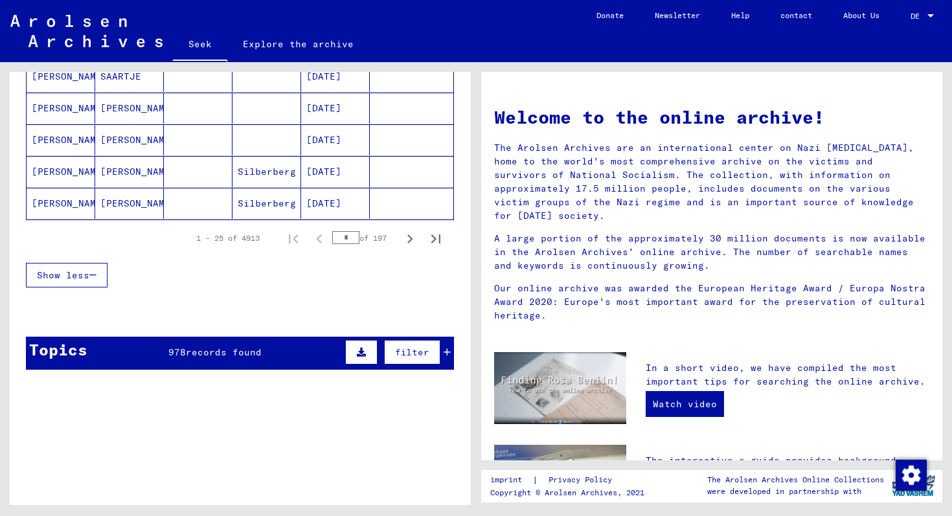
scroll to position [809, 0]
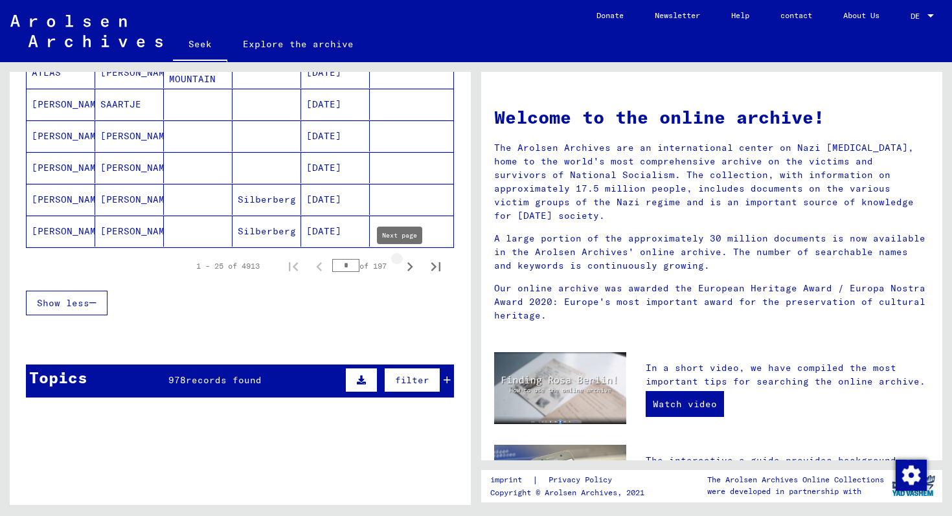
click at [401, 266] on icon "Next page" at bounding box center [410, 267] width 18 height 18
type input "*"
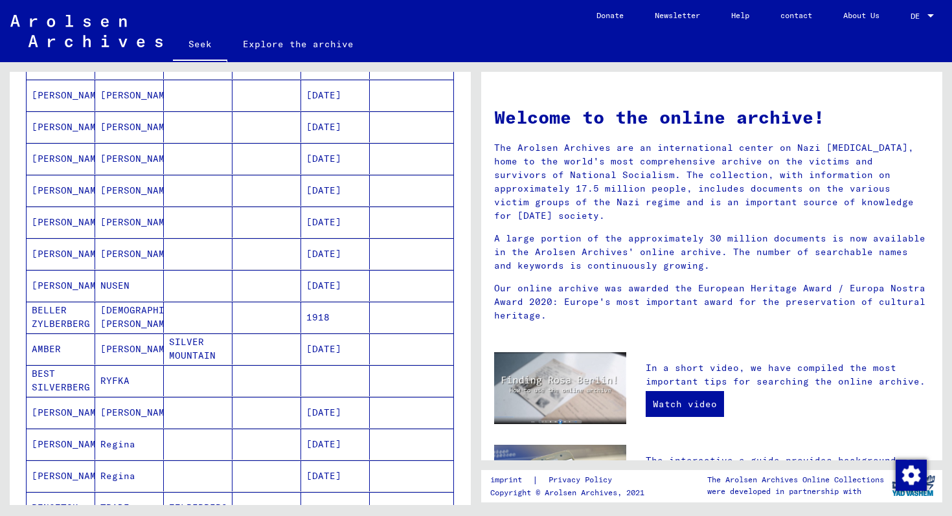
scroll to position [0, 0]
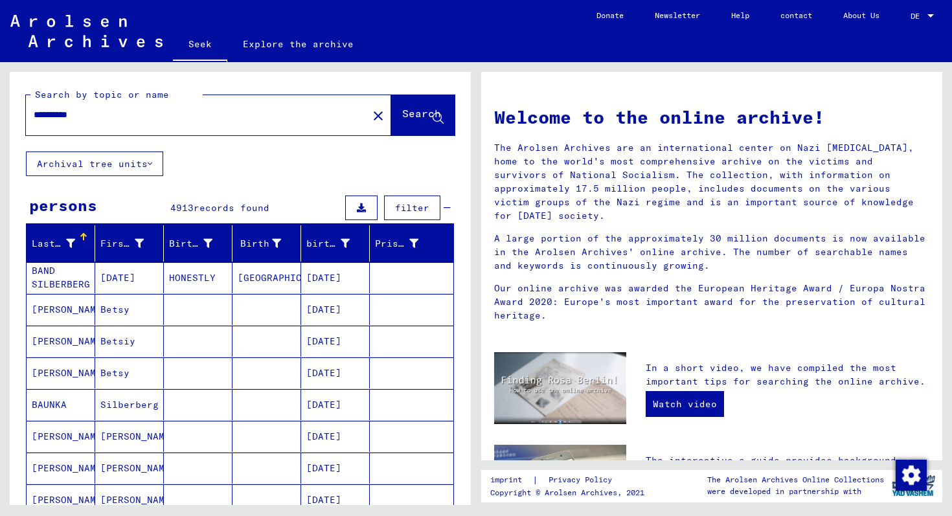
click at [109, 107] on div "**********" at bounding box center [189, 114] width 327 height 29
click at [109, 112] on input "**********" at bounding box center [193, 115] width 319 height 14
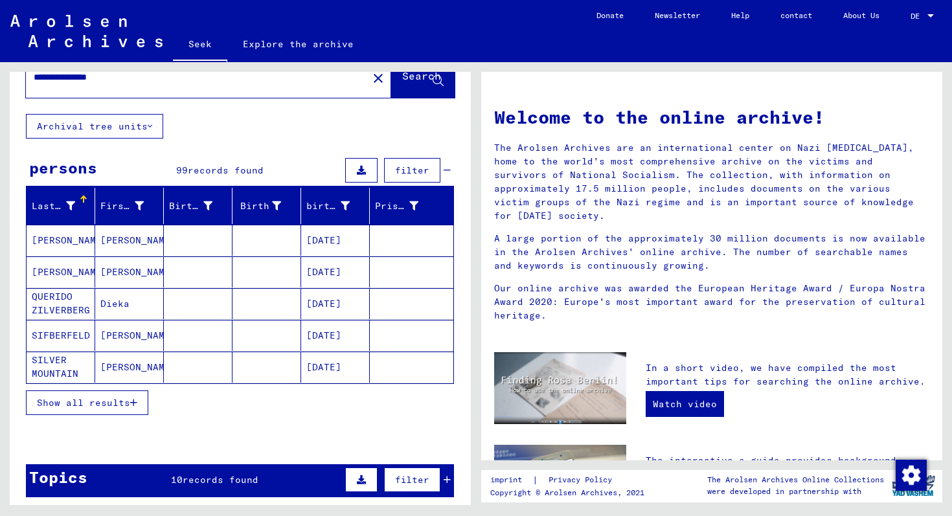
scroll to position [38, 0]
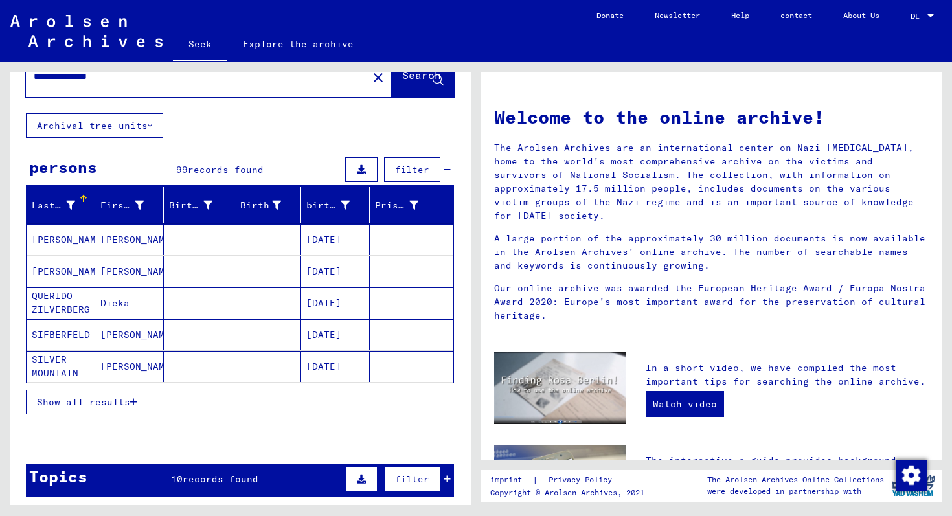
type input "**********"
